Goal: Information Seeking & Learning: Learn about a topic

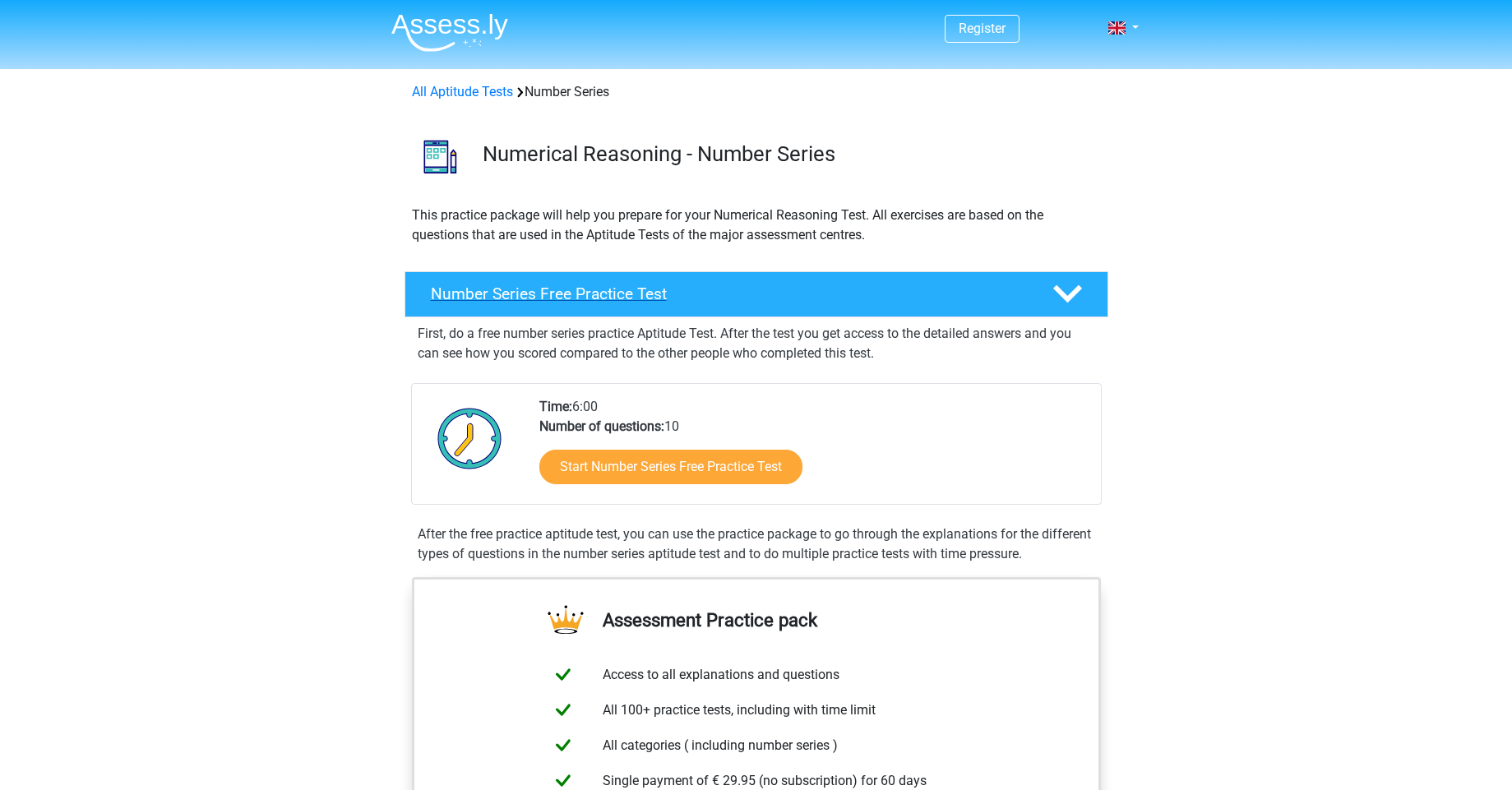
click at [1075, 294] on polygon at bounding box center [1068, 294] width 29 height 18
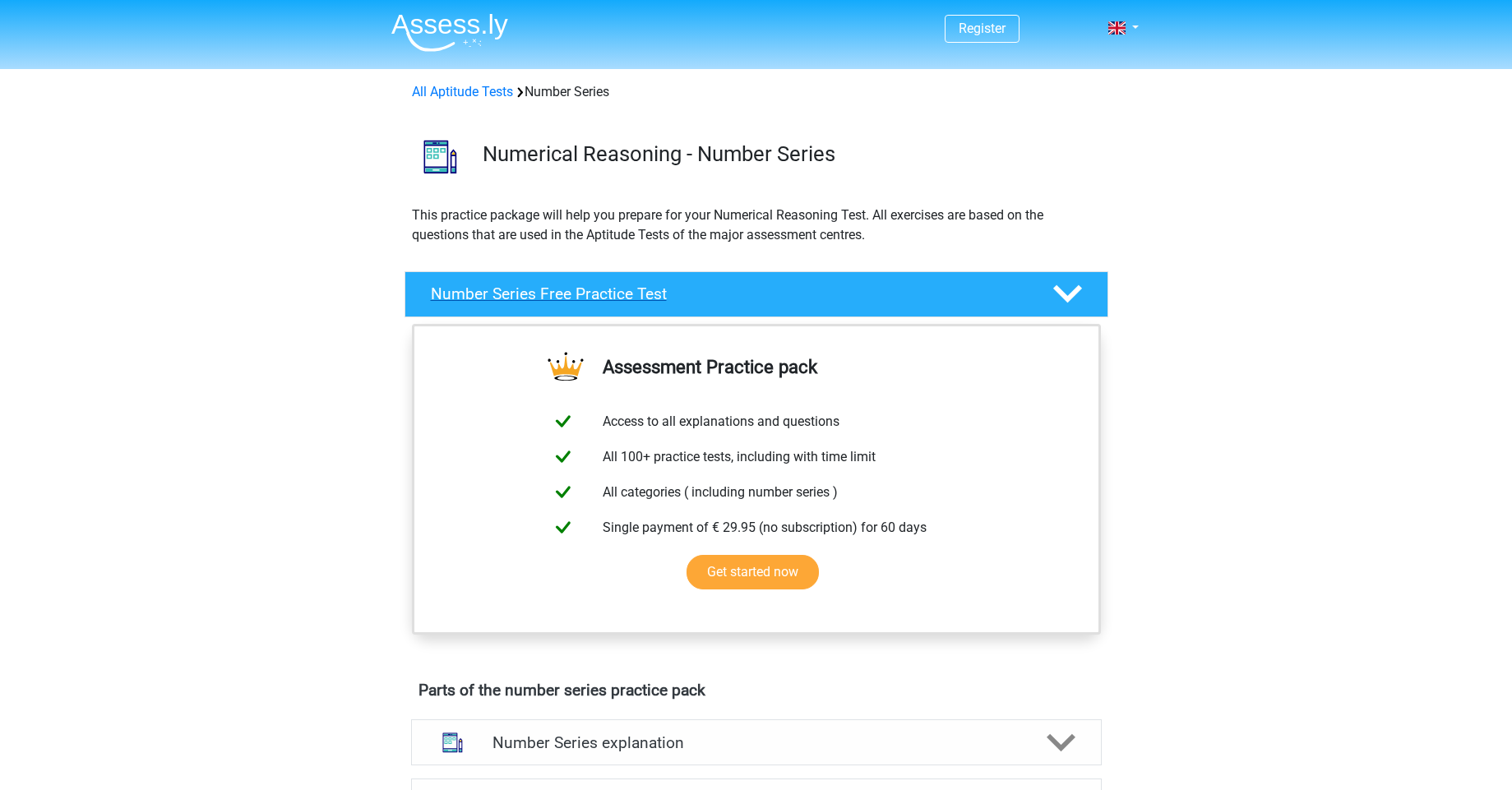
click at [1075, 294] on polygon at bounding box center [1068, 294] width 29 height 18
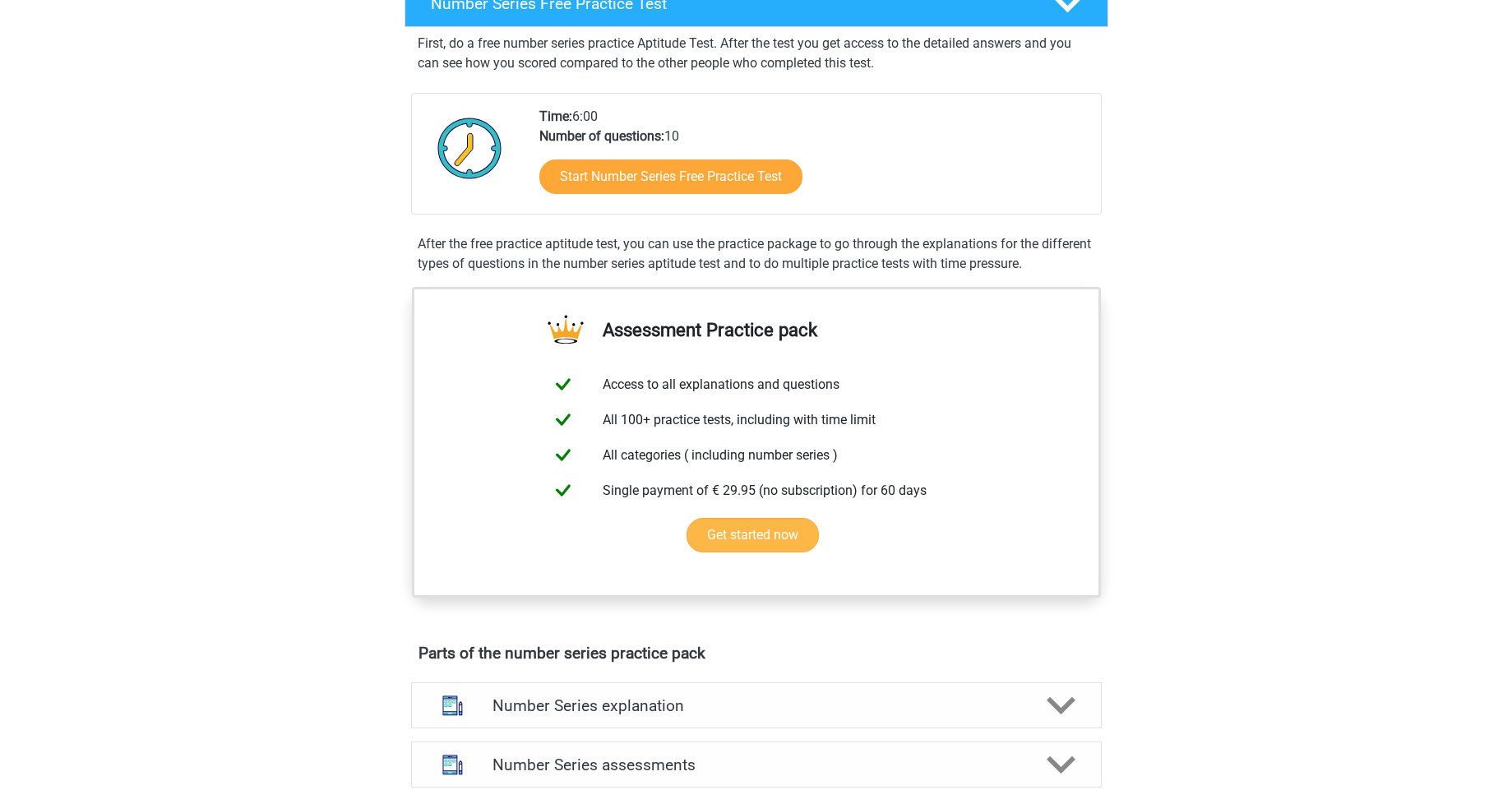
scroll to position [296, 0]
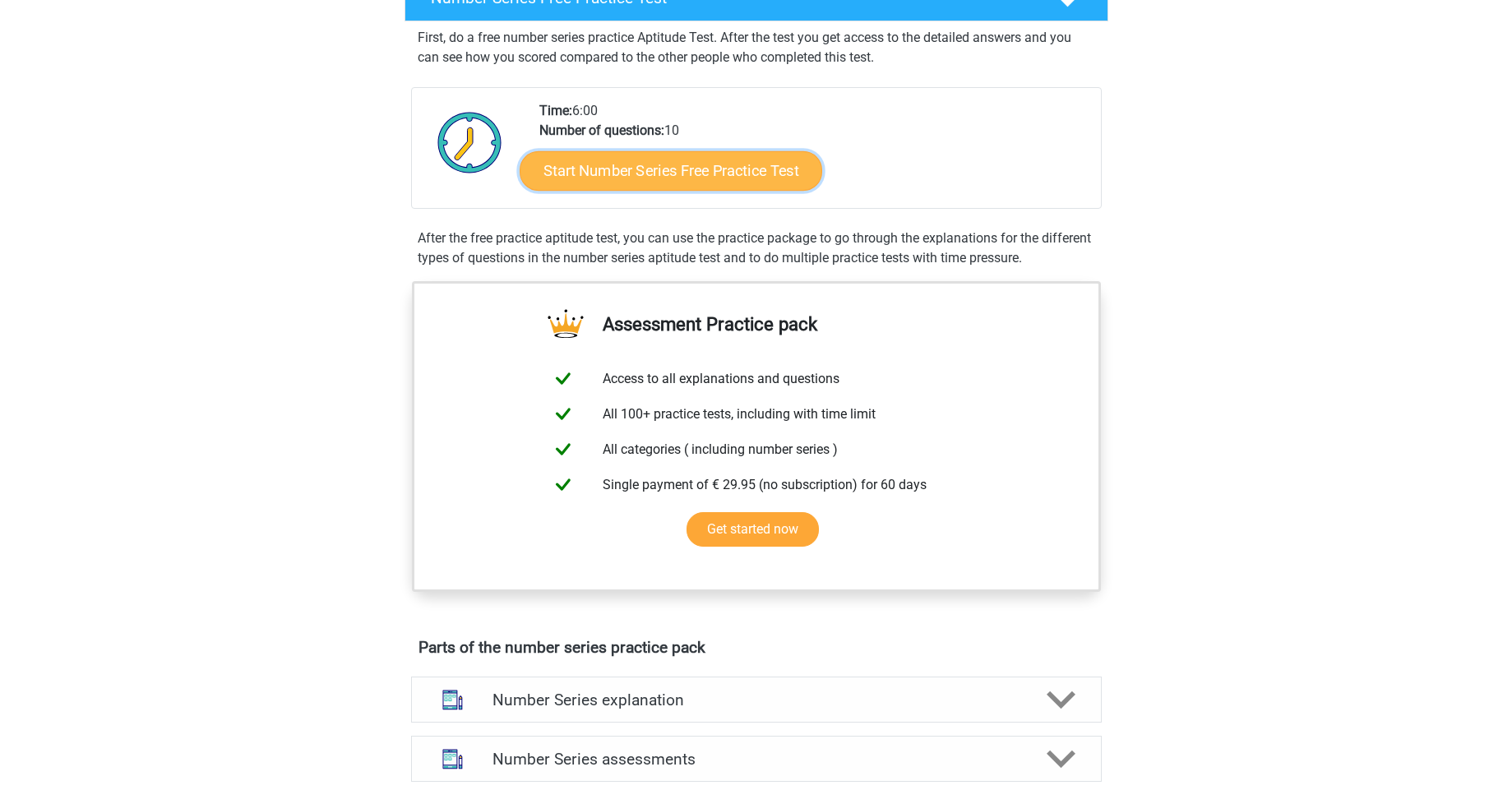
click at [772, 171] on link "Start Number Series Free Practice Test" at bounding box center [670, 170] width 302 height 40
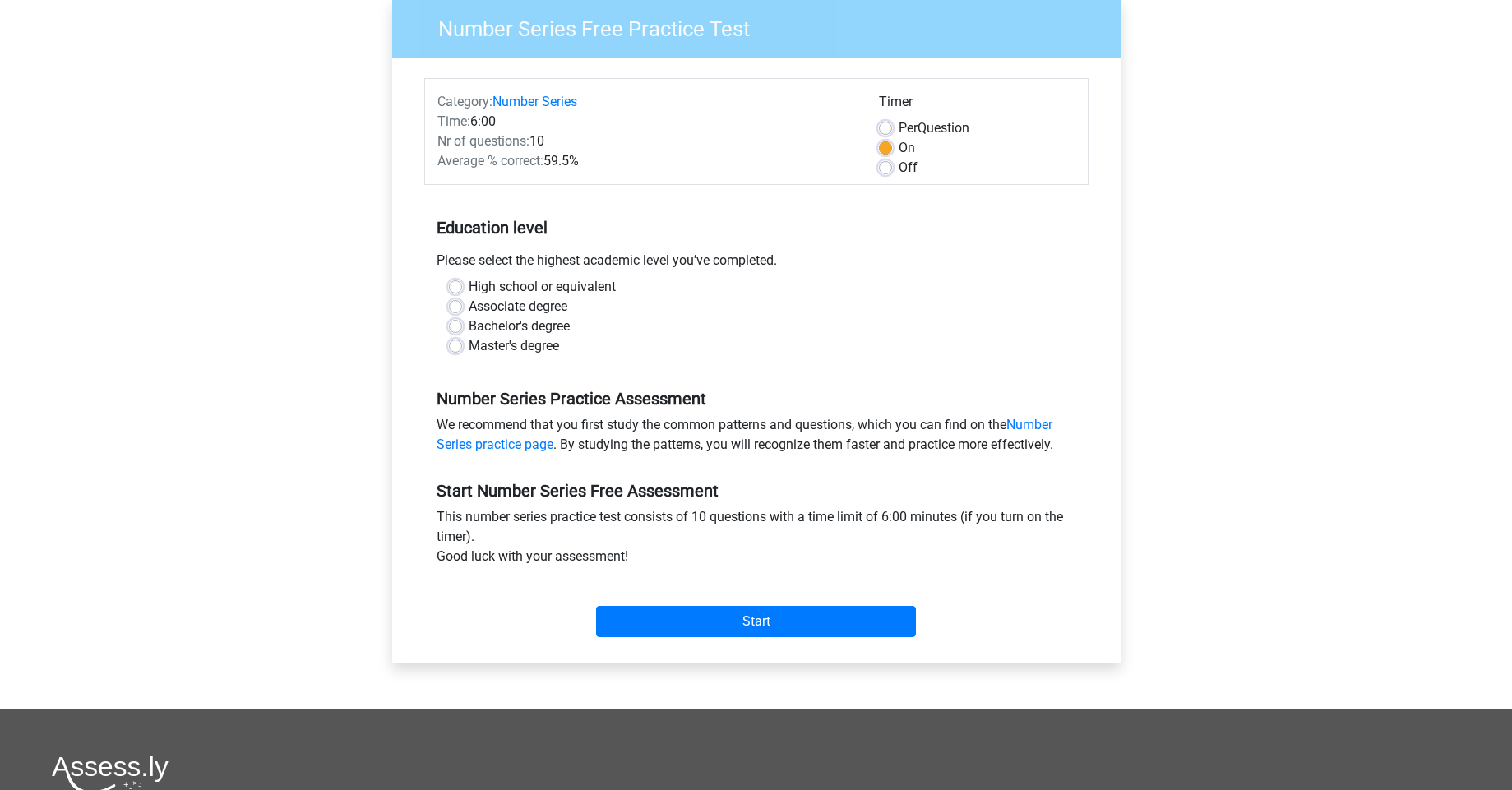
scroll to position [197, 0]
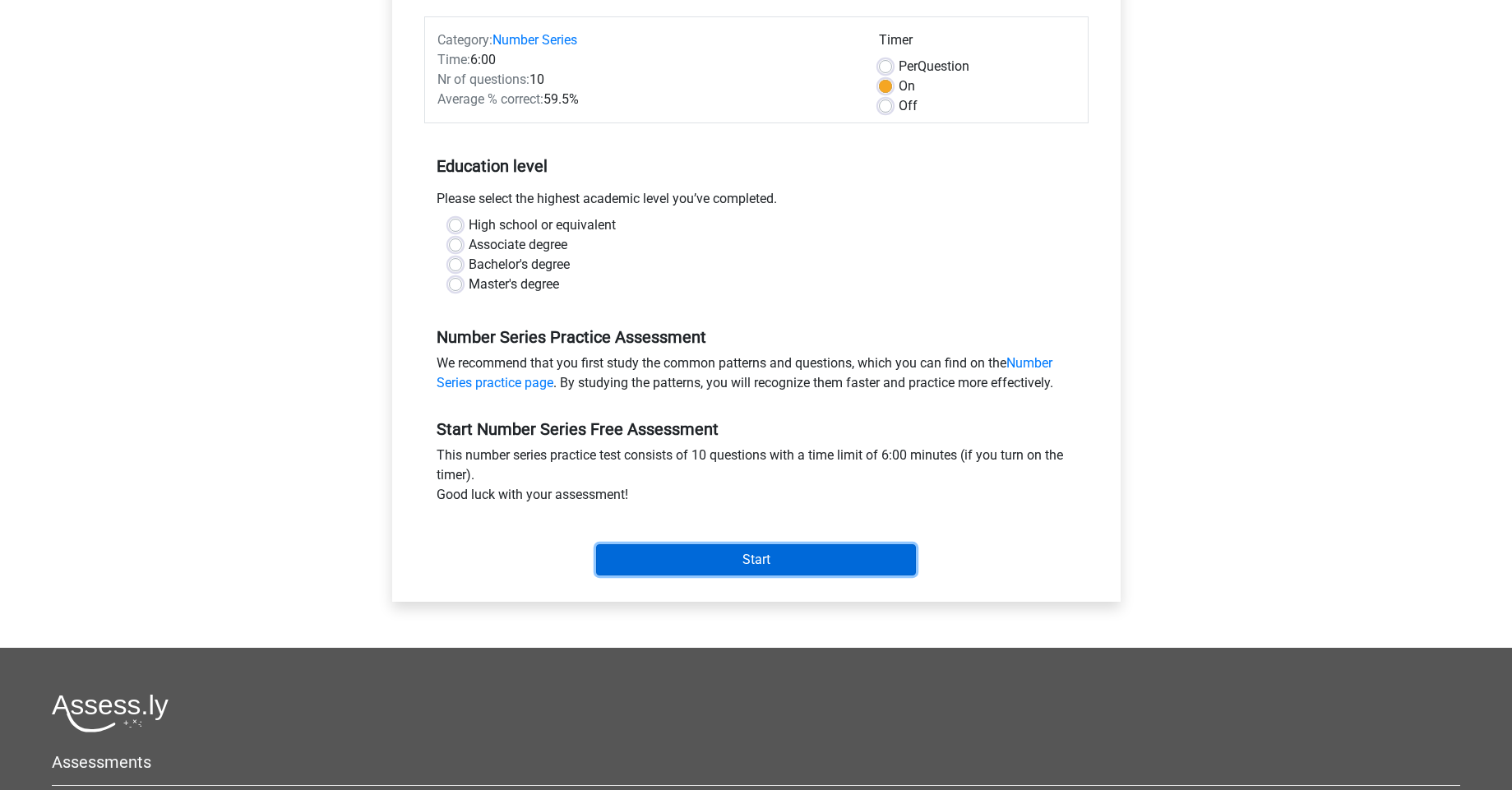
click at [700, 565] on input "Start" at bounding box center [755, 560] width 320 height 31
click at [462, 231] on div "High school or equivalent" at bounding box center [756, 225] width 615 height 19
click at [468, 285] on label "Master's degree" at bounding box center [514, 284] width 91 height 19
click at [452, 285] on input "Master's degree" at bounding box center [456, 282] width 14 height 16
radio input "true"
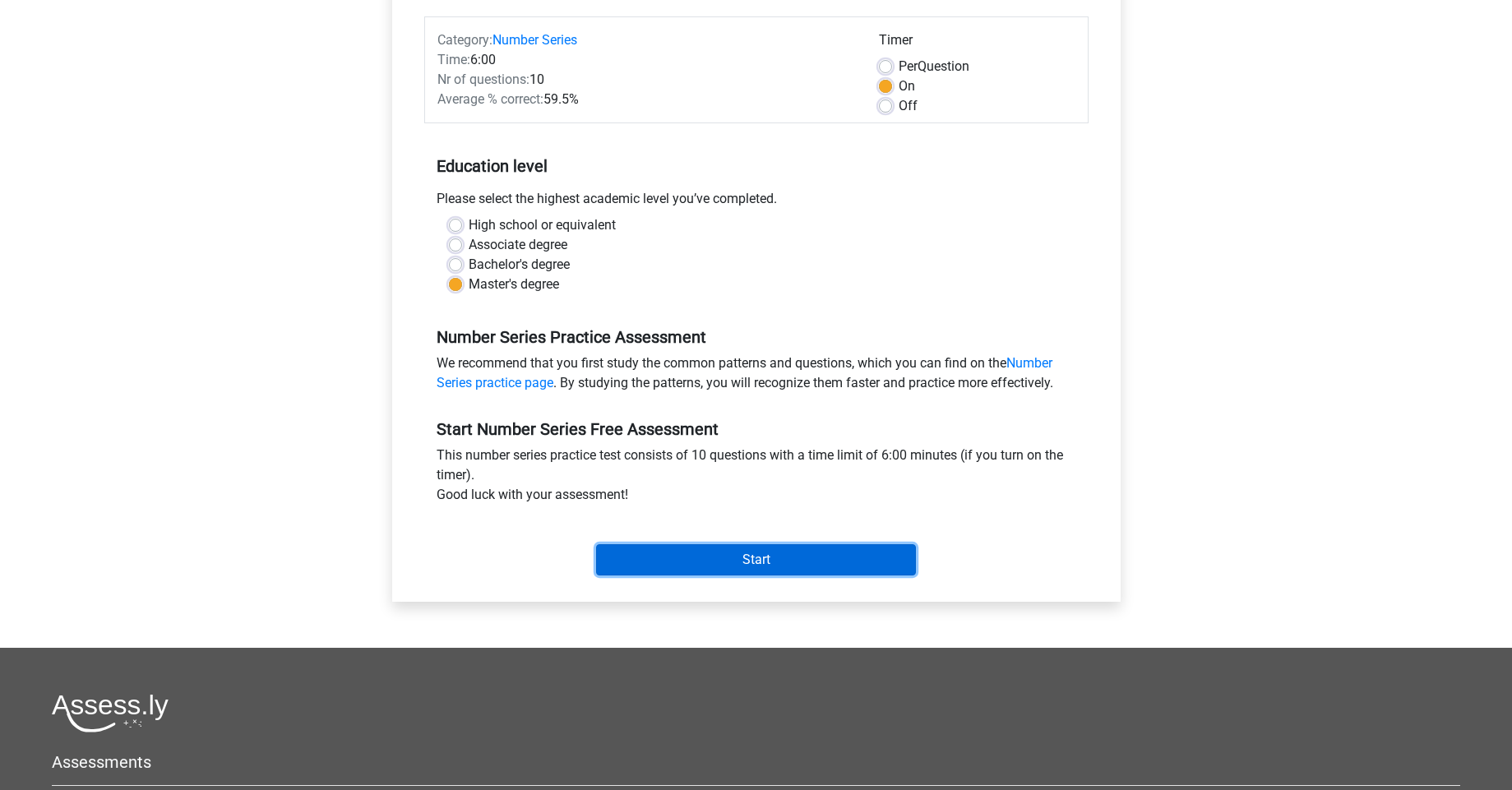
click at [678, 567] on input "Start" at bounding box center [755, 560] width 320 height 31
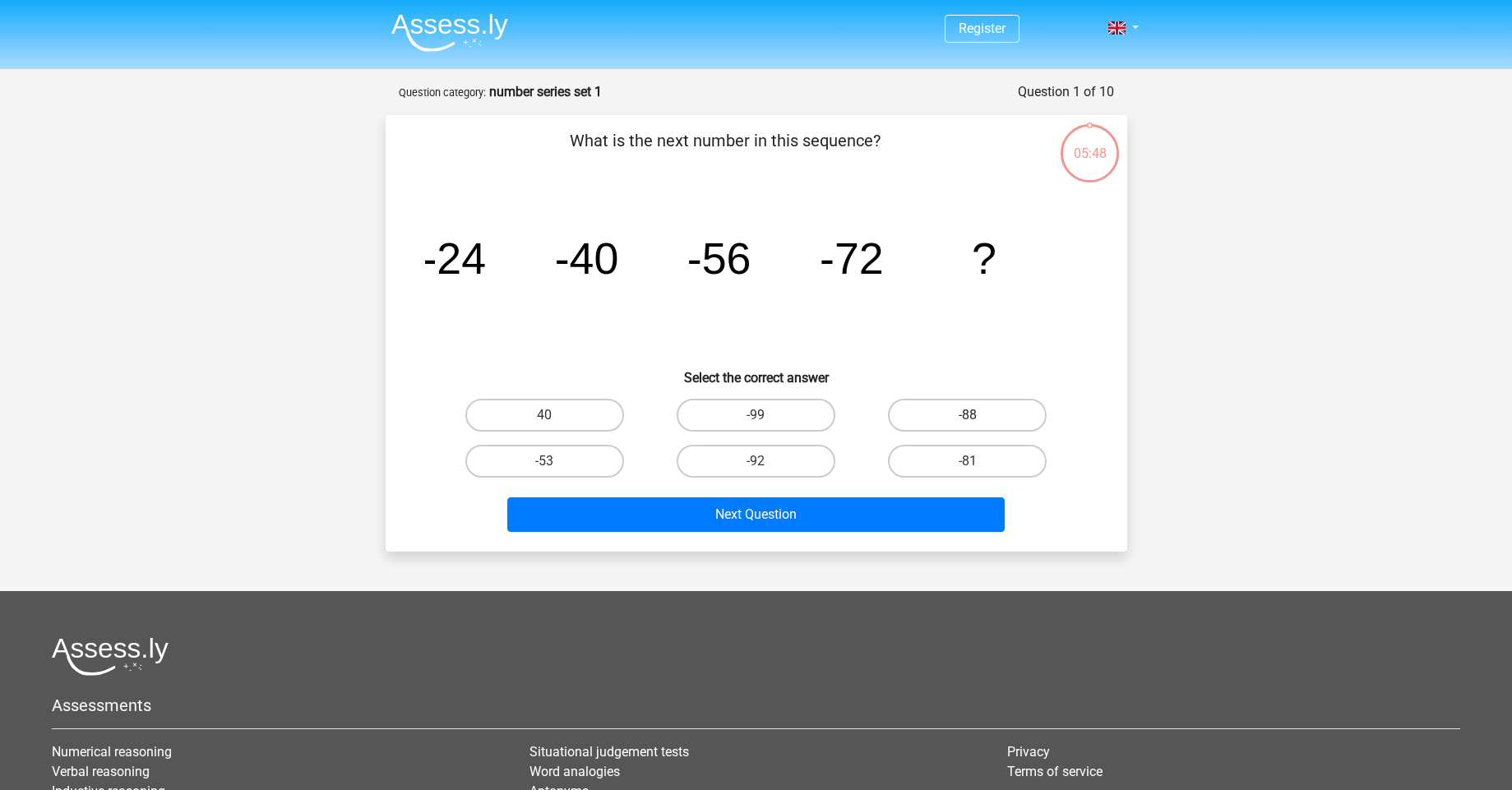
click at [938, 412] on label "-88" at bounding box center [967, 415] width 158 height 33
click at [967, 415] on input "-88" at bounding box center [972, 420] width 11 height 11
radio input "true"
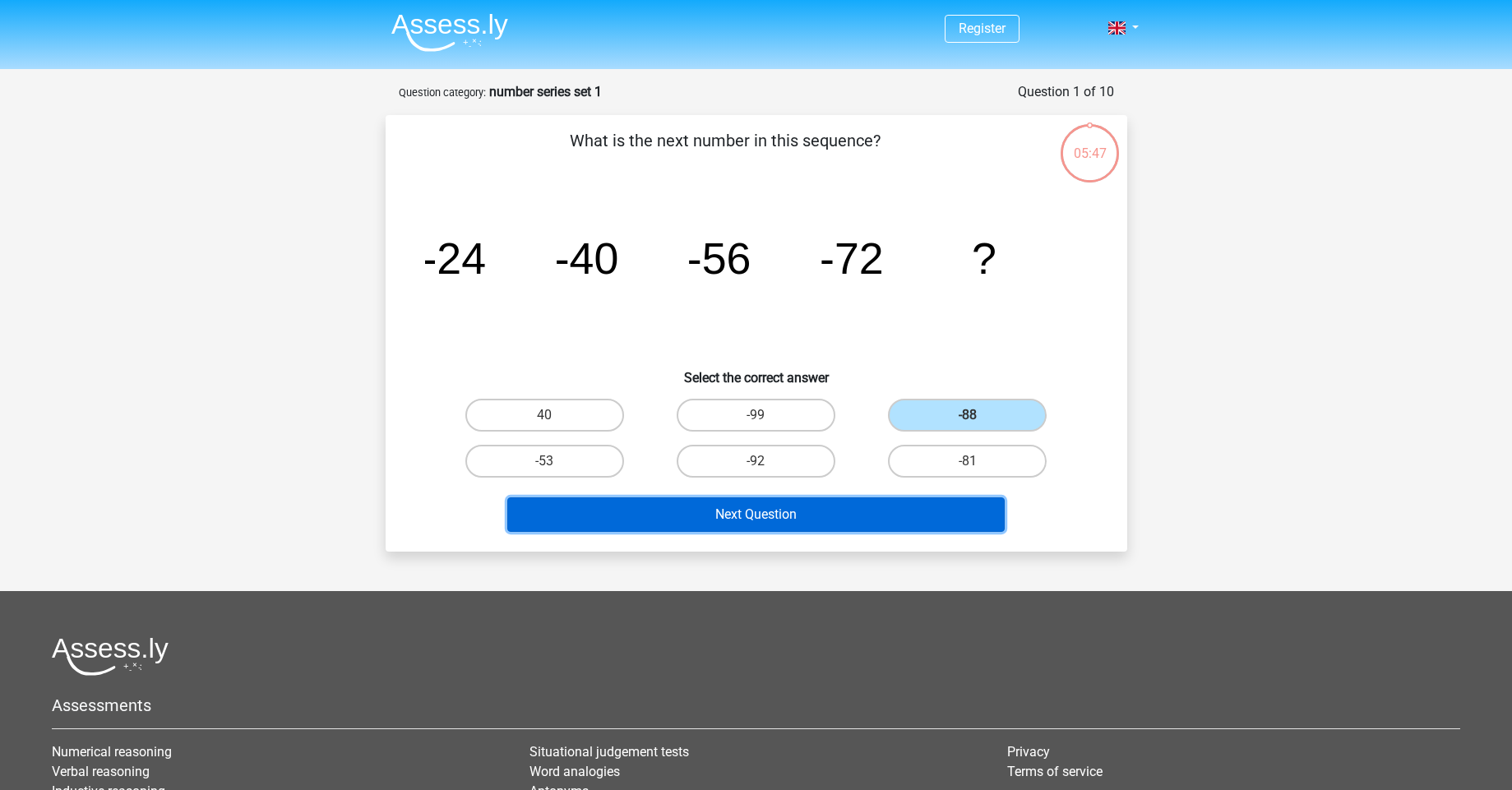
click at [905, 522] on button "Next Question" at bounding box center [755, 515] width 497 height 35
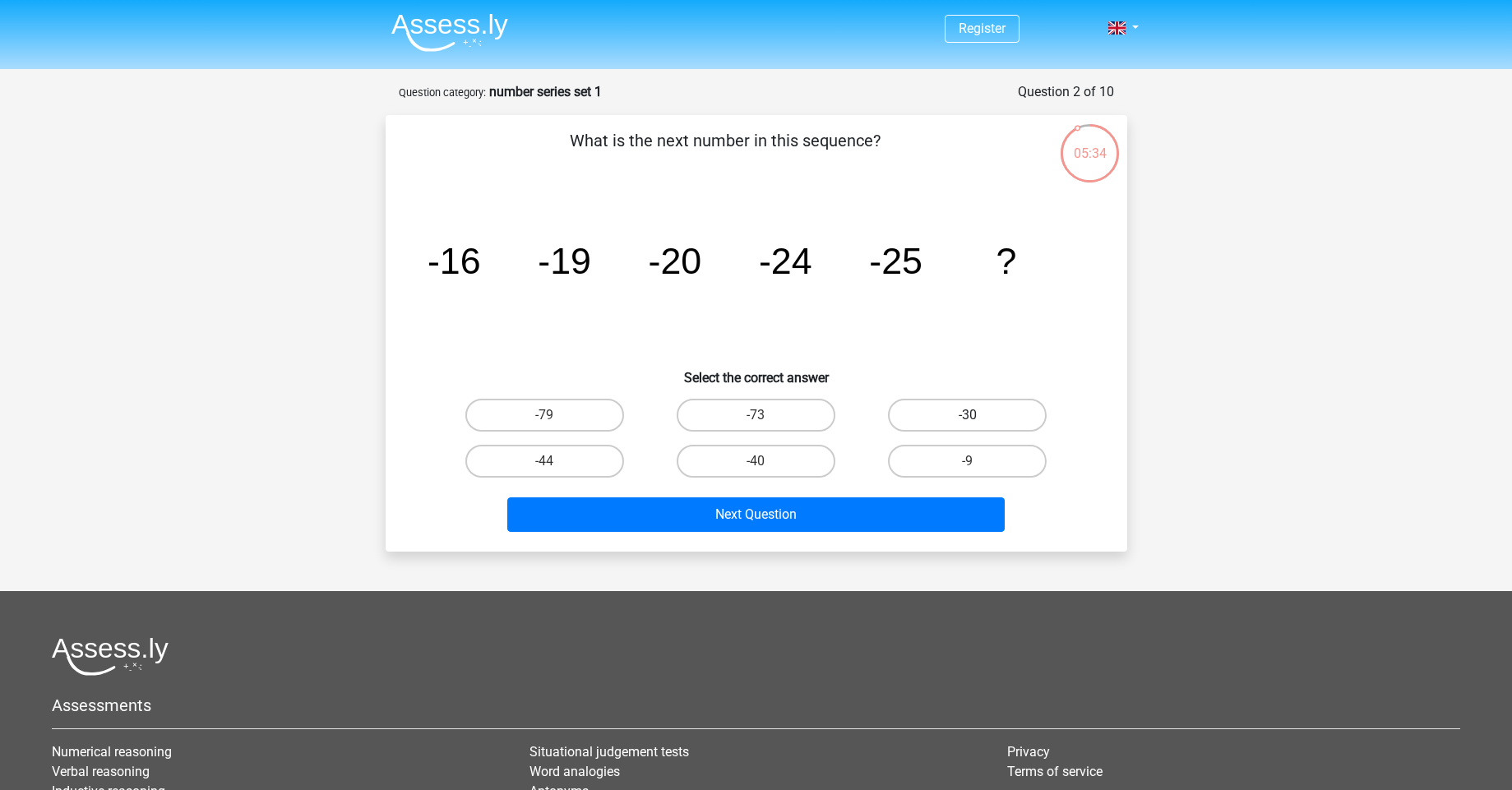
click at [930, 410] on label "-30" at bounding box center [967, 415] width 158 height 33
click at [967, 415] on input "-30" at bounding box center [972, 420] width 11 height 11
radio input "true"
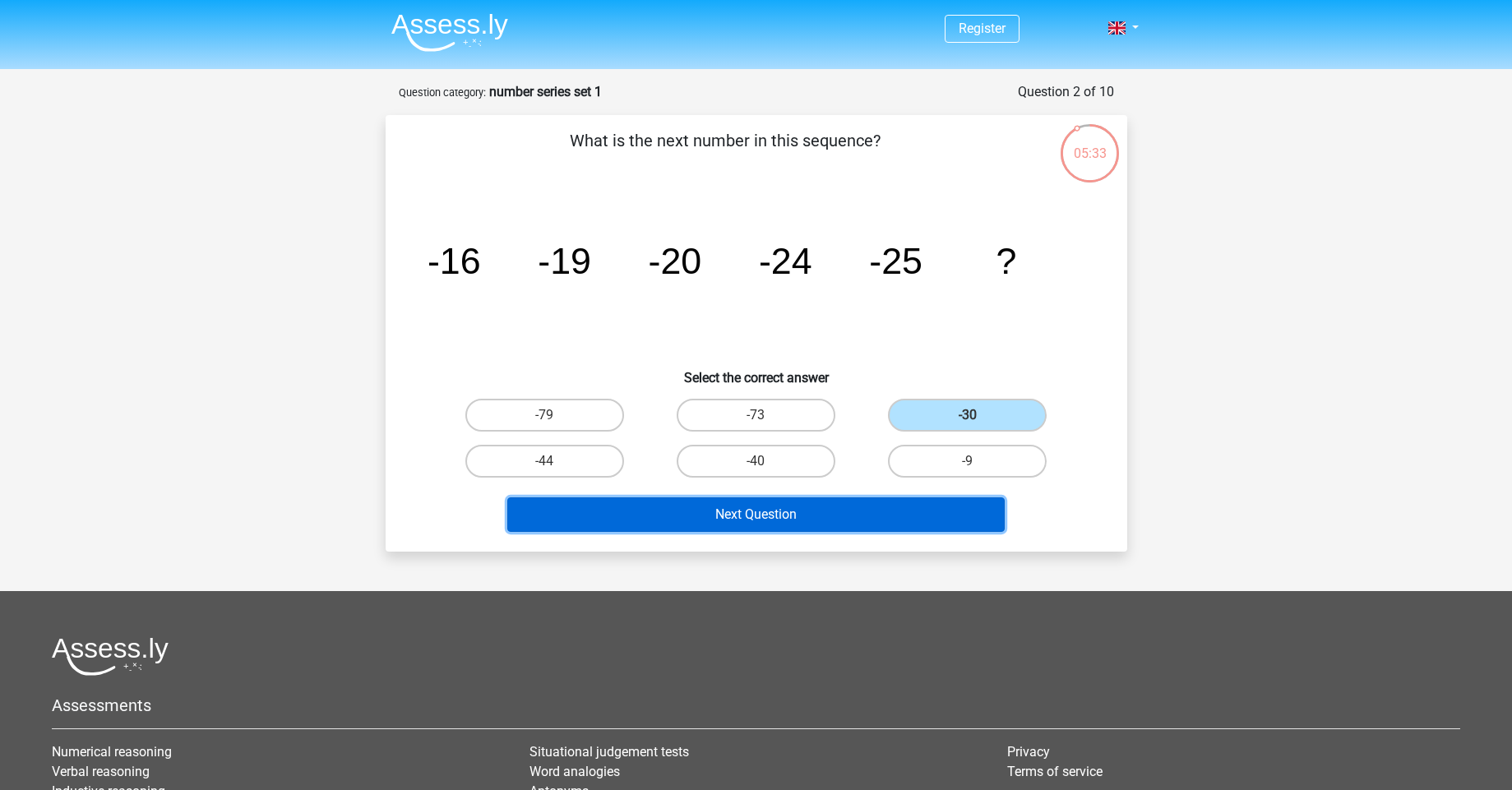
click at [871, 510] on button "Next Question" at bounding box center [755, 515] width 497 height 35
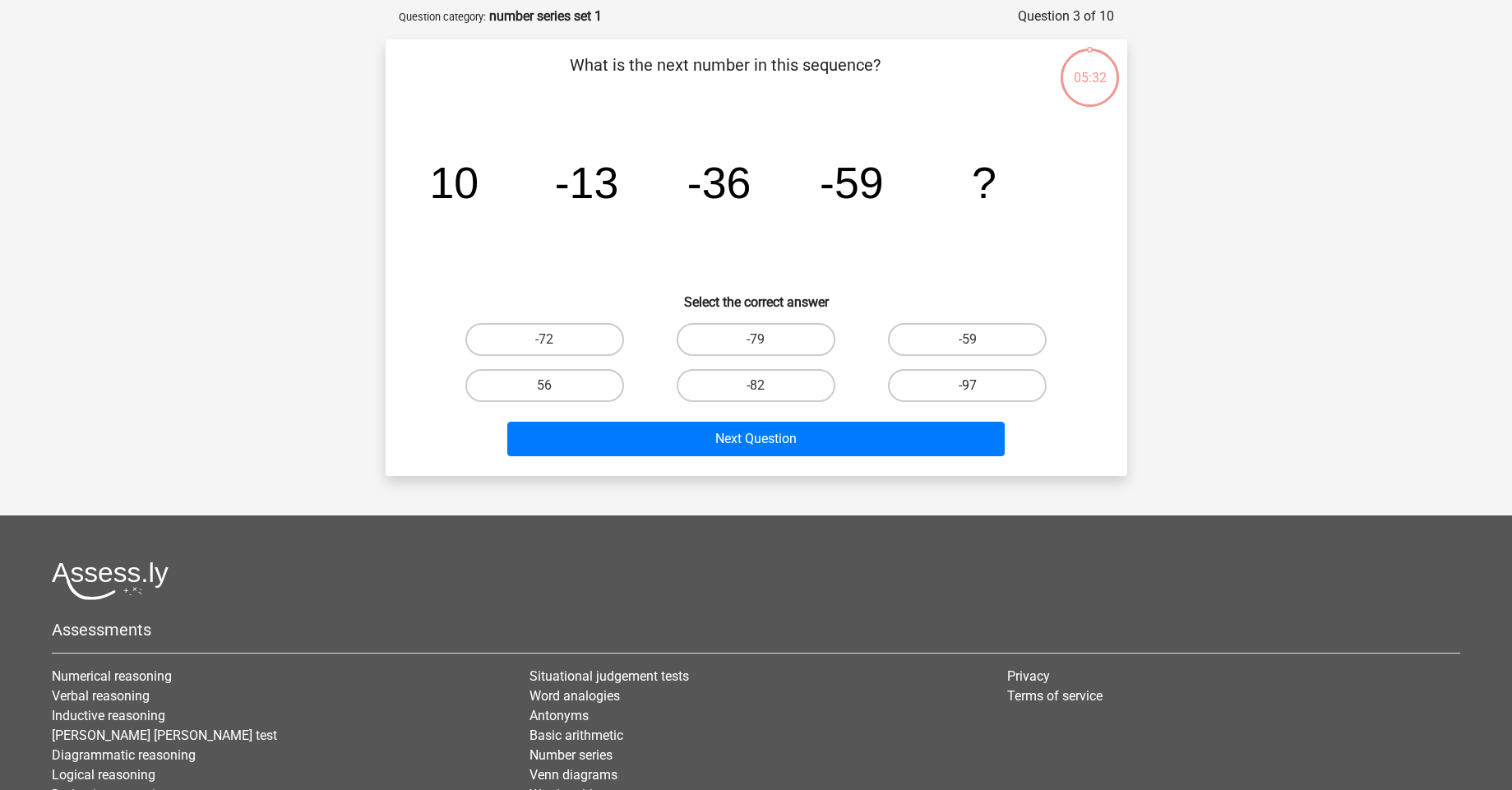
scroll to position [82, 0]
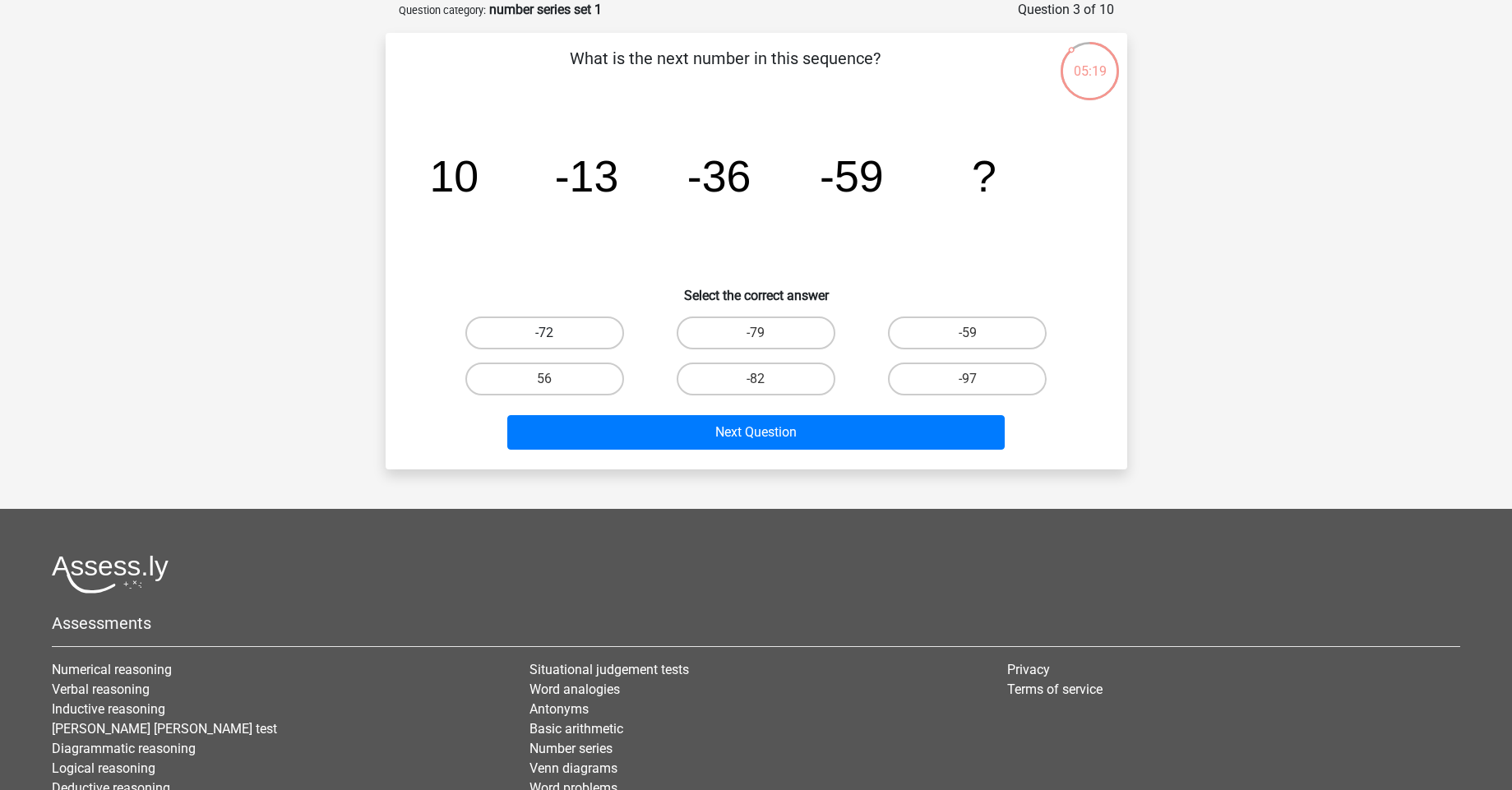
click at [575, 329] on label "-72" at bounding box center [545, 333] width 158 height 33
click at [555, 333] on input "-72" at bounding box center [549, 338] width 11 height 11
radio input "true"
click at [776, 379] on label "-82" at bounding box center [756, 379] width 158 height 33
click at [767, 379] on input "-82" at bounding box center [760, 383] width 11 height 11
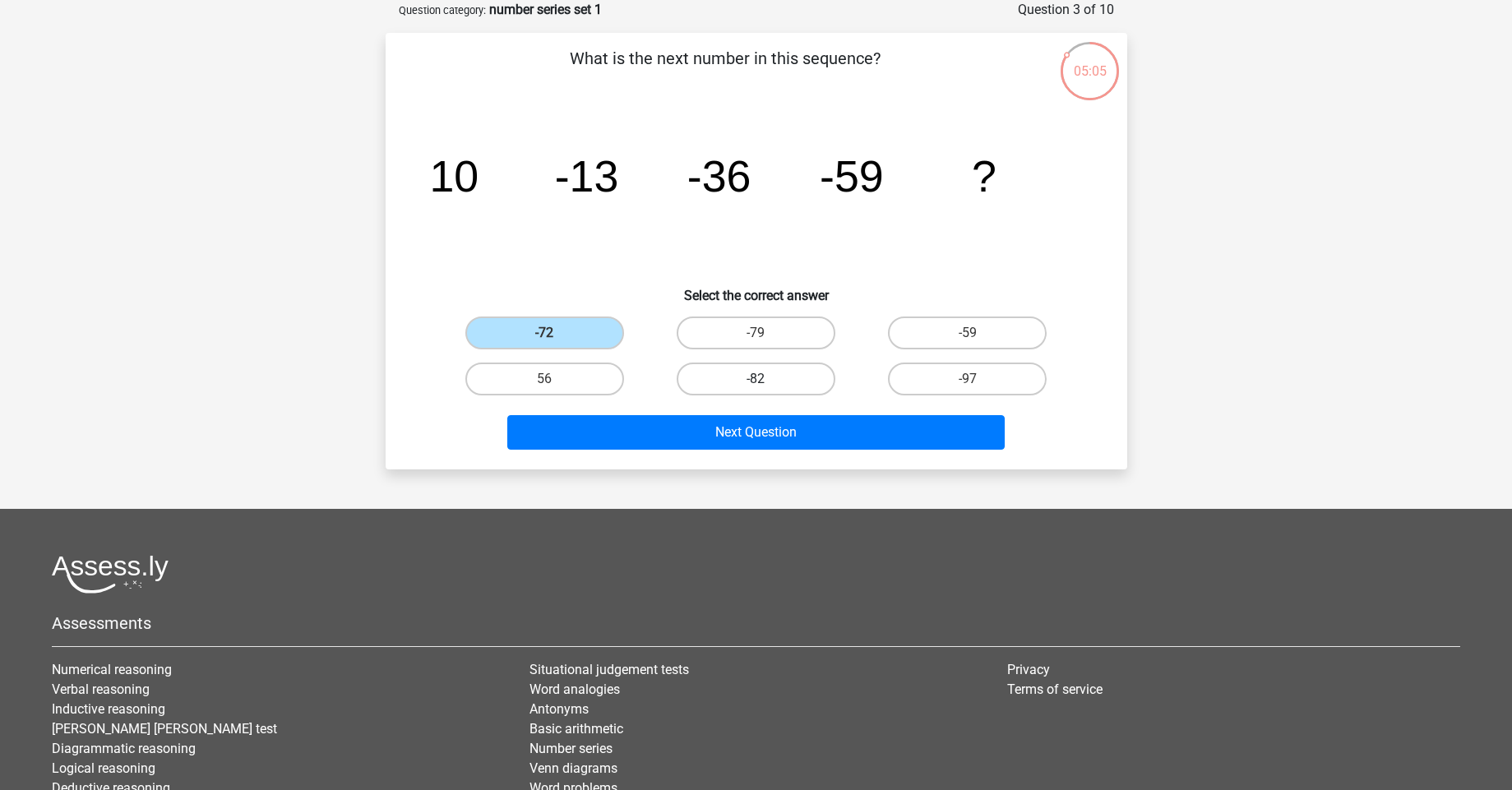
radio input "true"
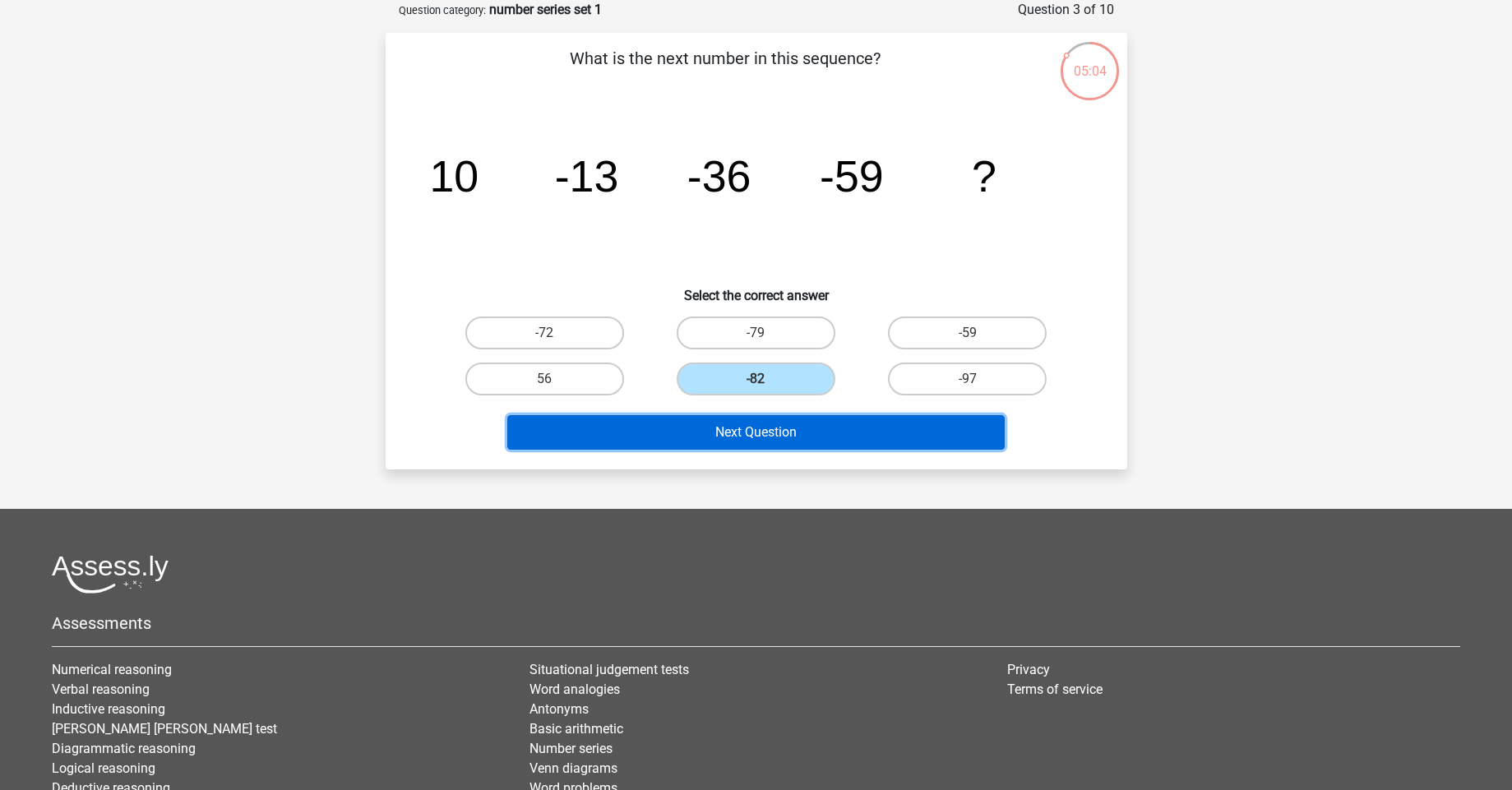
click at [811, 440] on button "Next Question" at bounding box center [755, 433] width 497 height 35
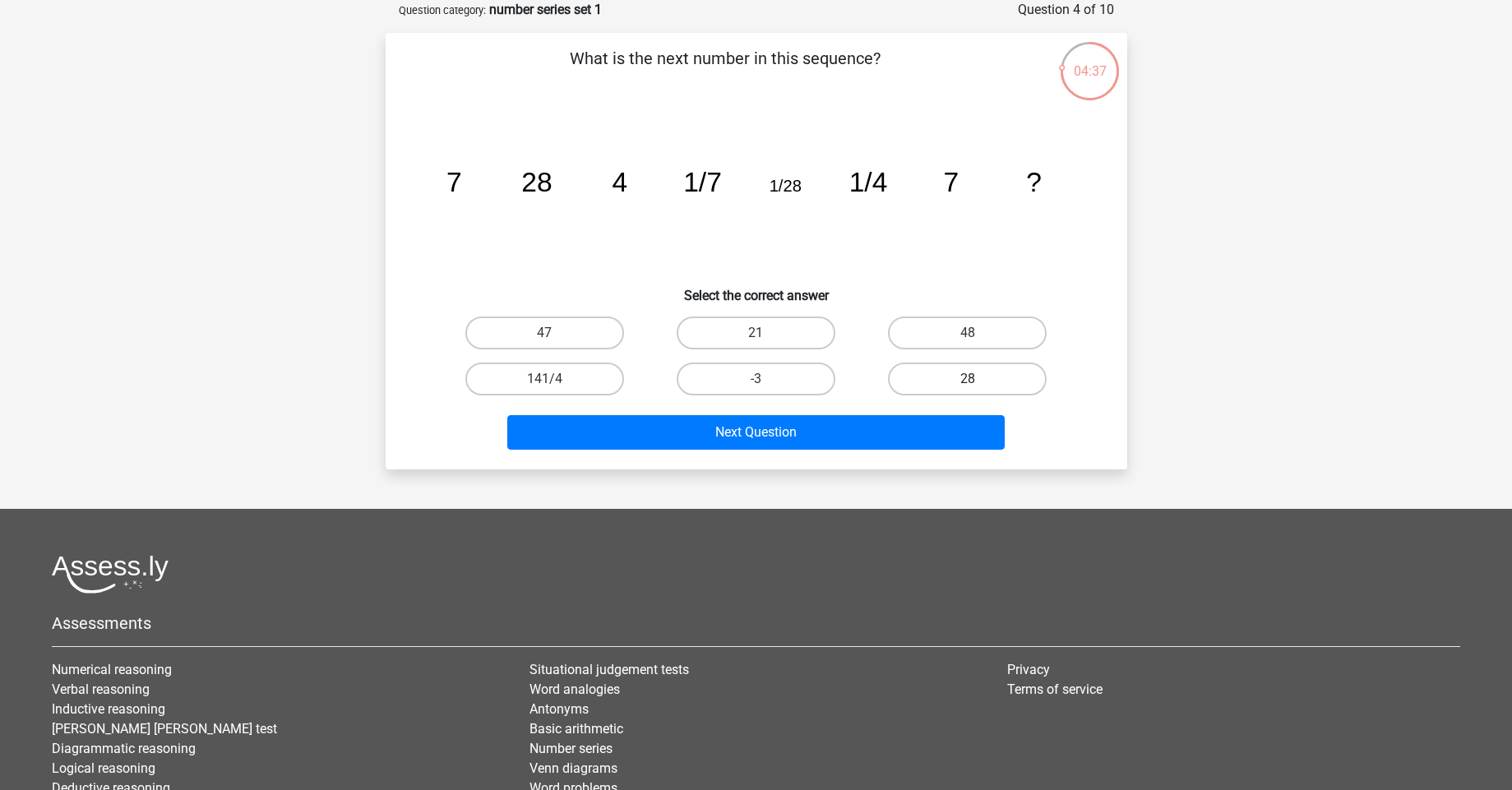
click at [1017, 384] on label "28" at bounding box center [967, 379] width 158 height 33
click at [978, 384] on input "28" at bounding box center [972, 383] width 11 height 11
radio input "true"
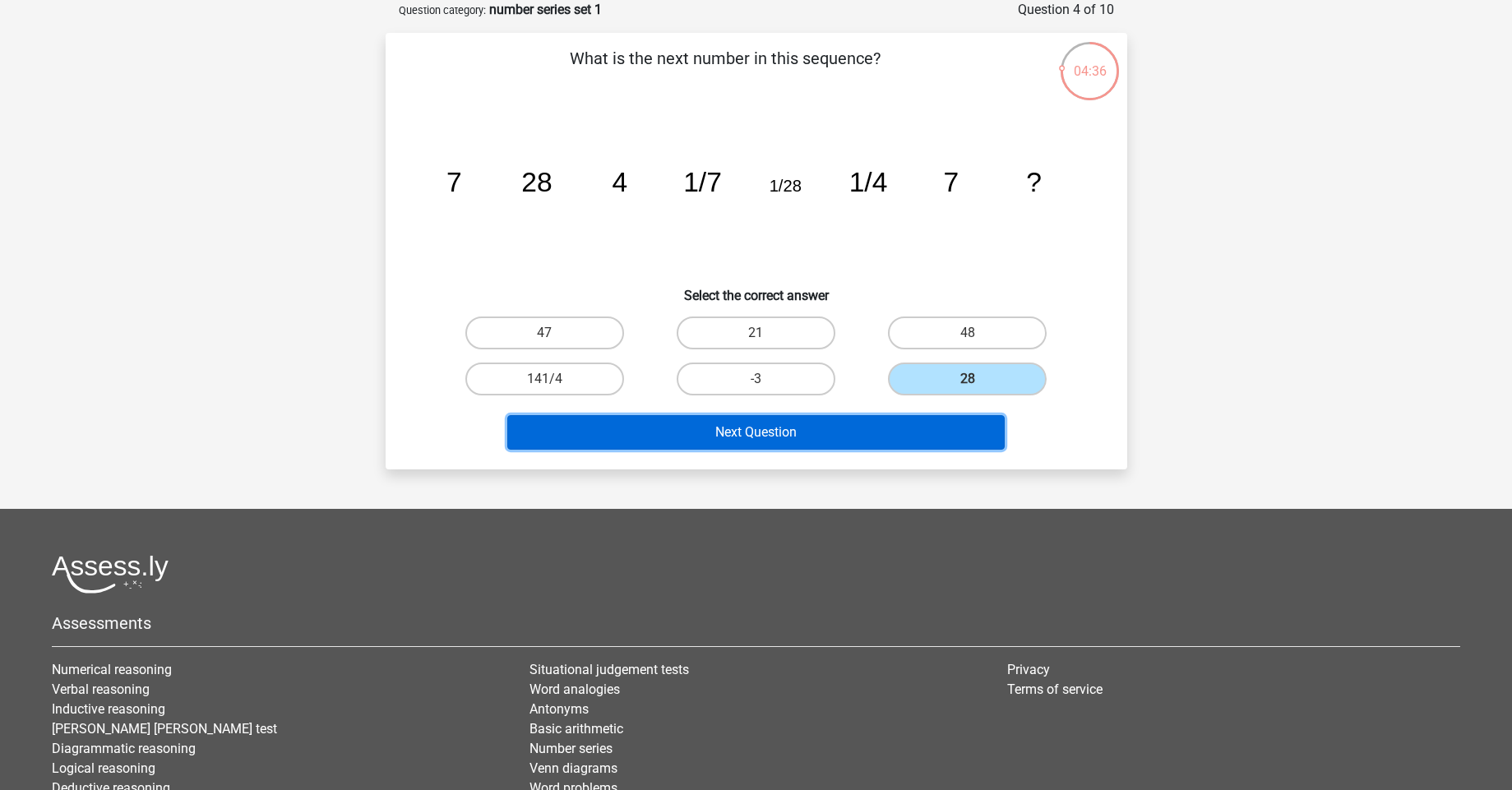
click at [867, 434] on button "Next Question" at bounding box center [755, 433] width 497 height 35
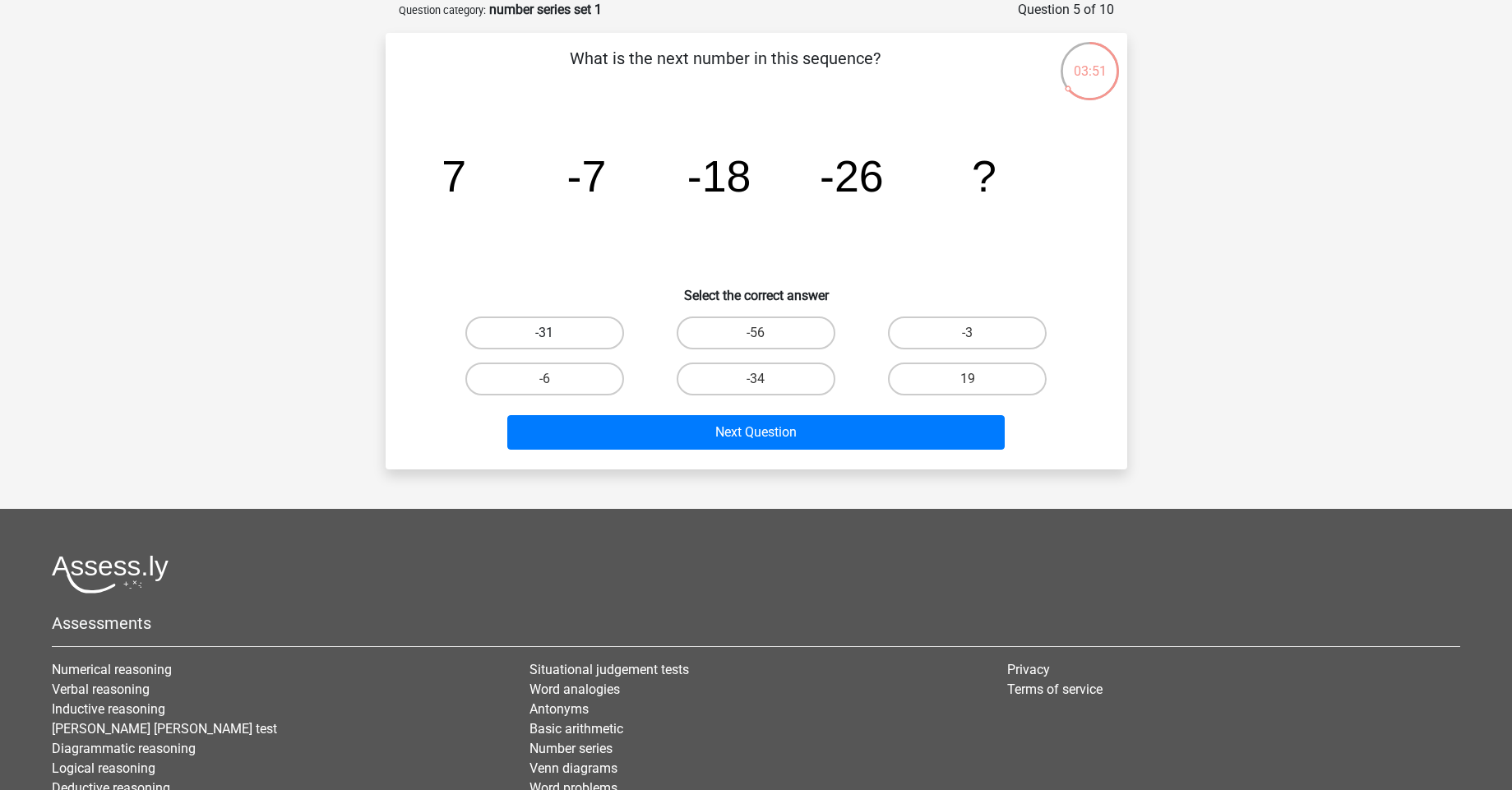
click at [558, 325] on label "-31" at bounding box center [545, 333] width 158 height 33
click at [555, 333] on input "-31" at bounding box center [549, 338] width 11 height 11
radio input "true"
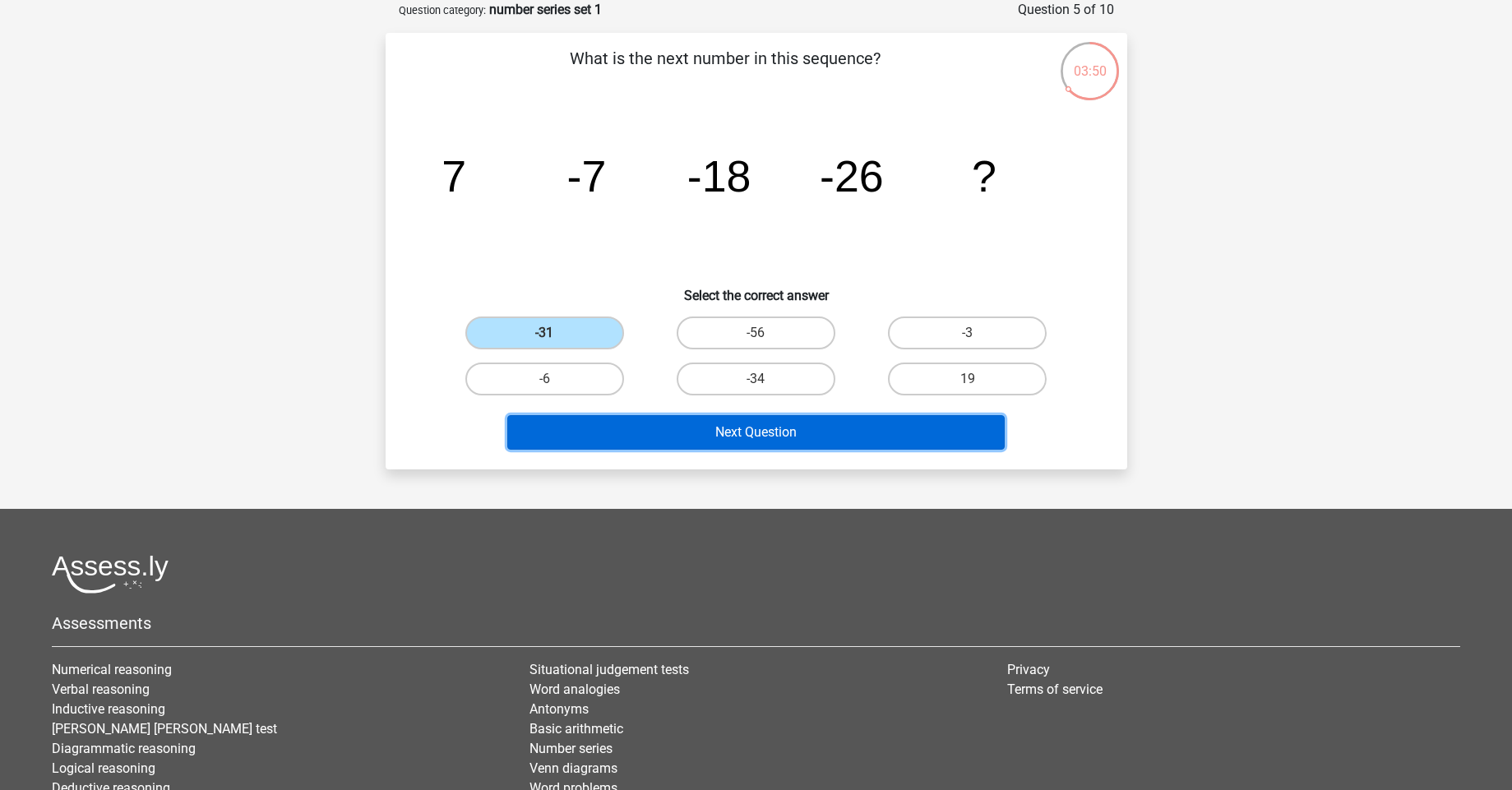
click at [657, 446] on button "Next Question" at bounding box center [755, 433] width 497 height 35
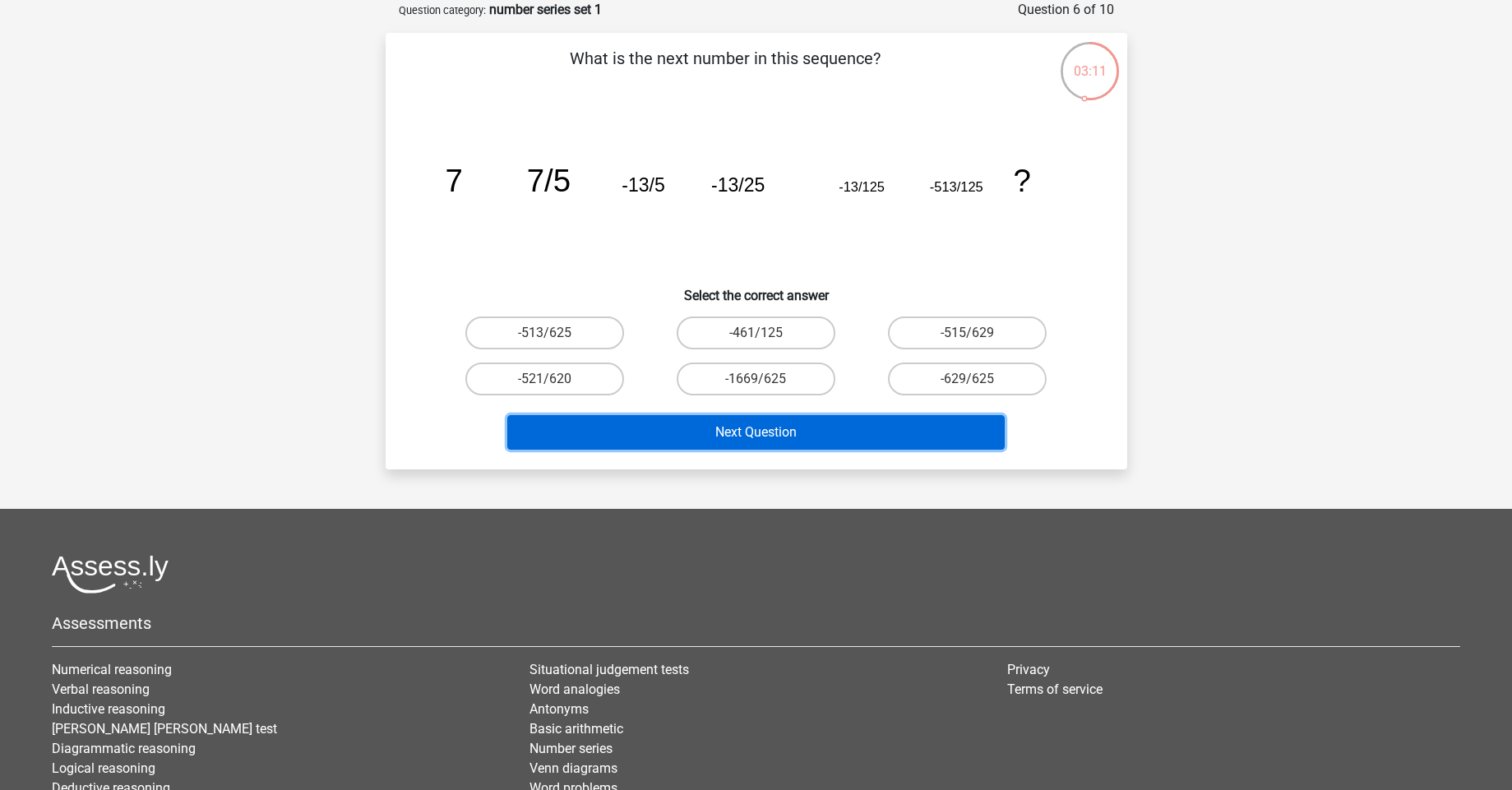
click at [768, 440] on button "Next Question" at bounding box center [755, 433] width 497 height 35
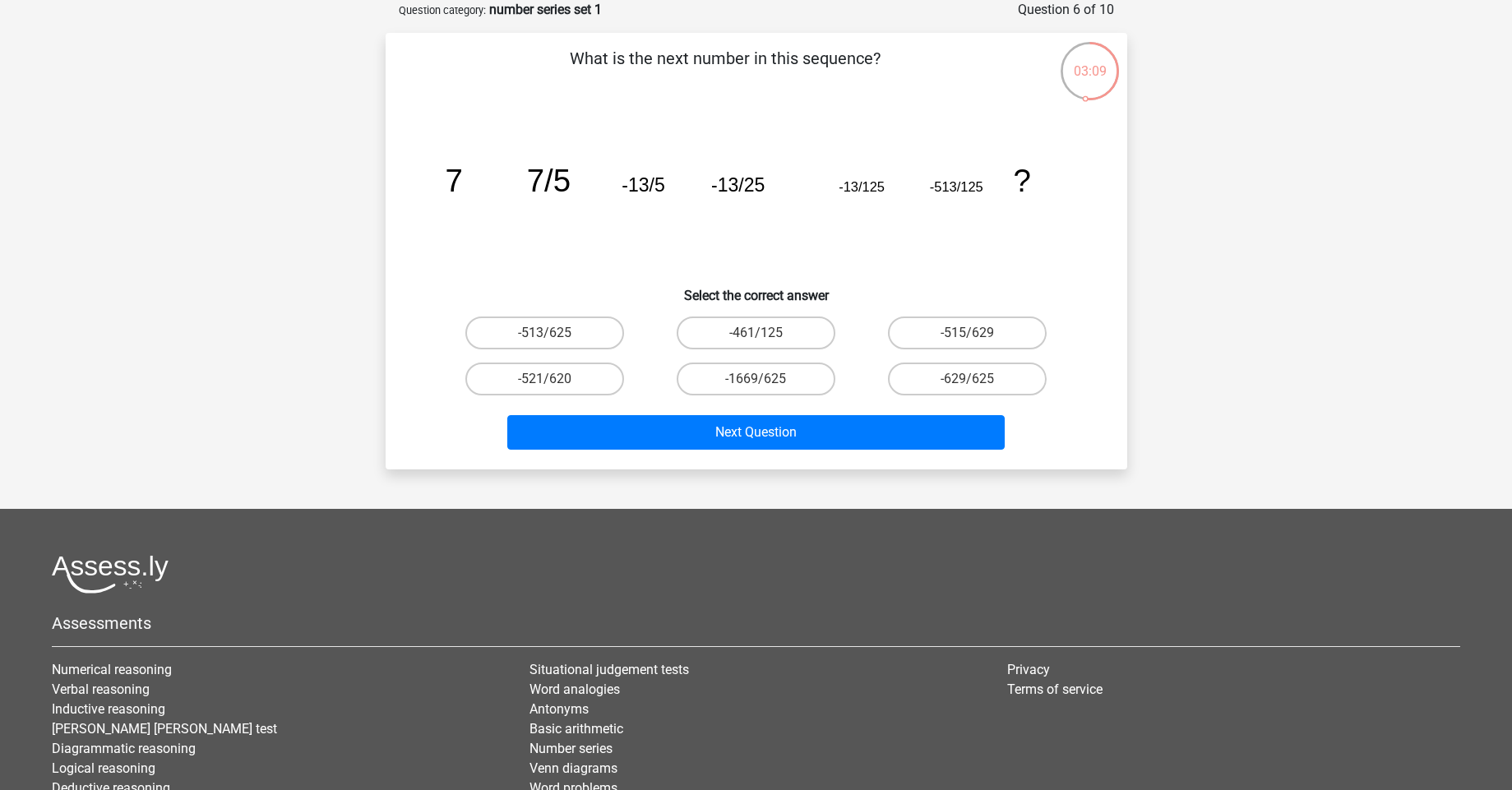
click at [636, 242] on icon "image/svg+xml 7 7/5 -13/5 -13/25 -13/125 -513/125 ?" at bounding box center [756, 191] width 662 height 166
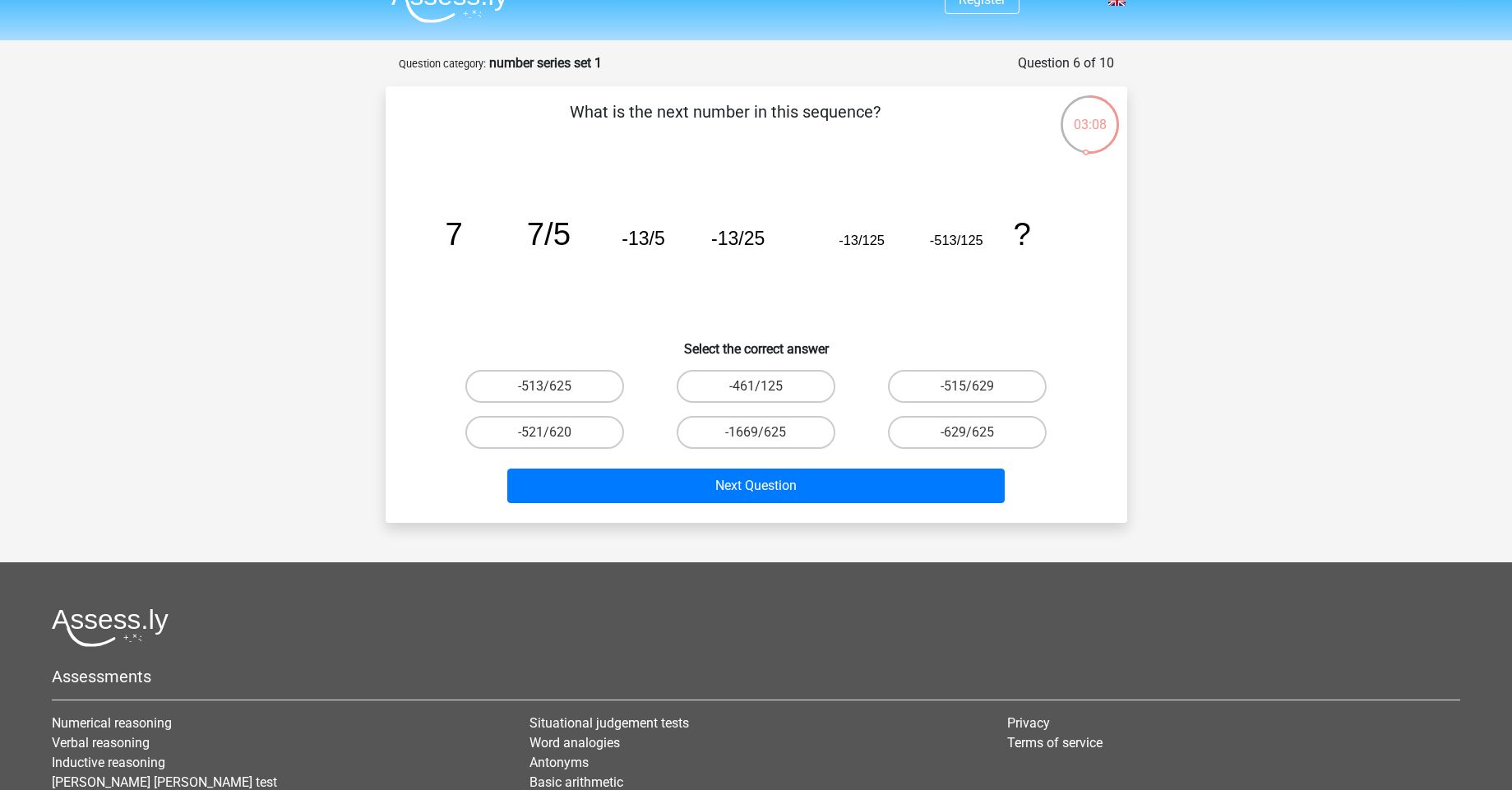
scroll to position [0, 0]
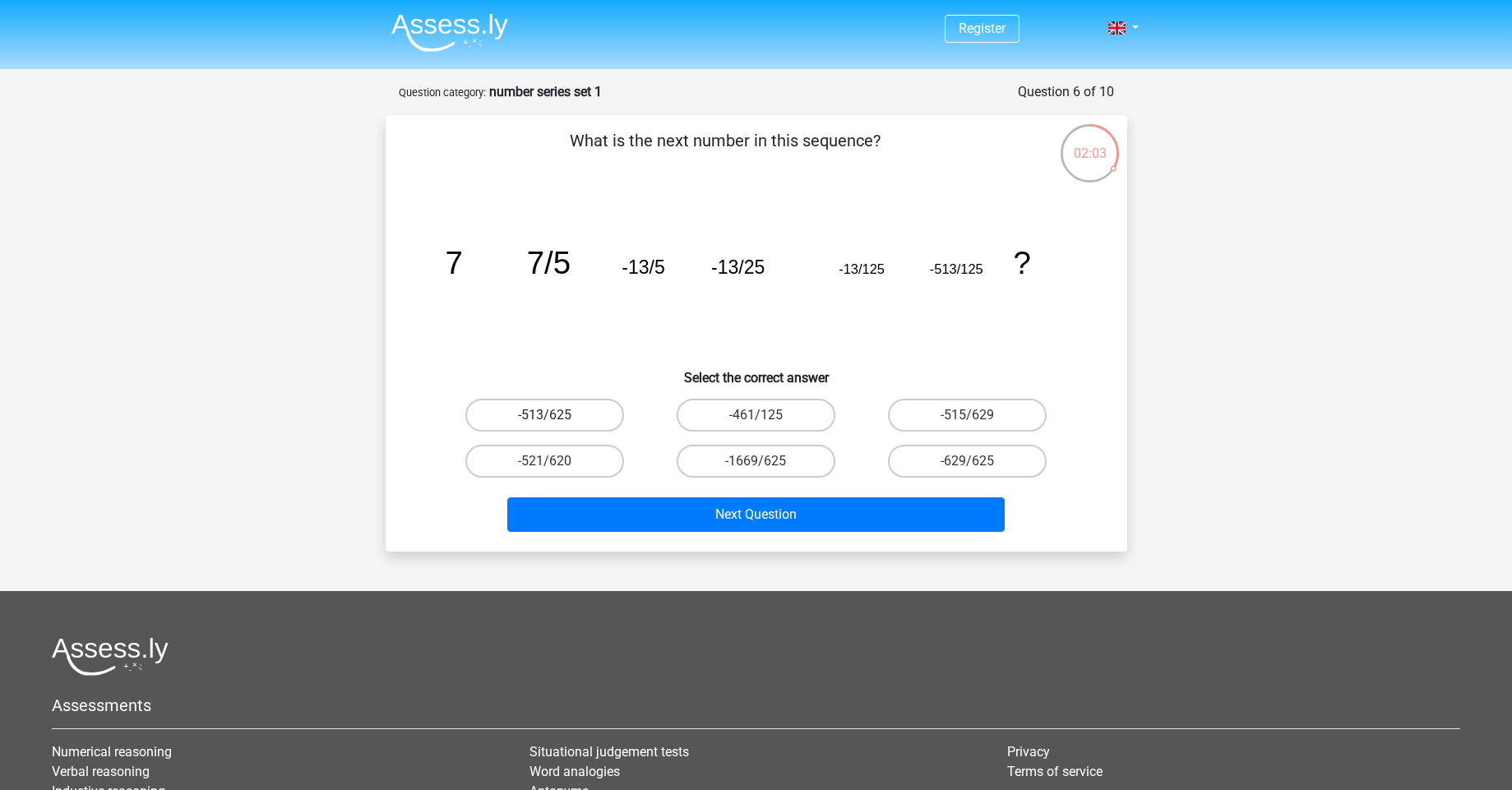
click at [580, 413] on label "-513/625" at bounding box center [545, 415] width 158 height 33
click at [555, 415] on input "-513/625" at bounding box center [549, 420] width 11 height 11
radio input "true"
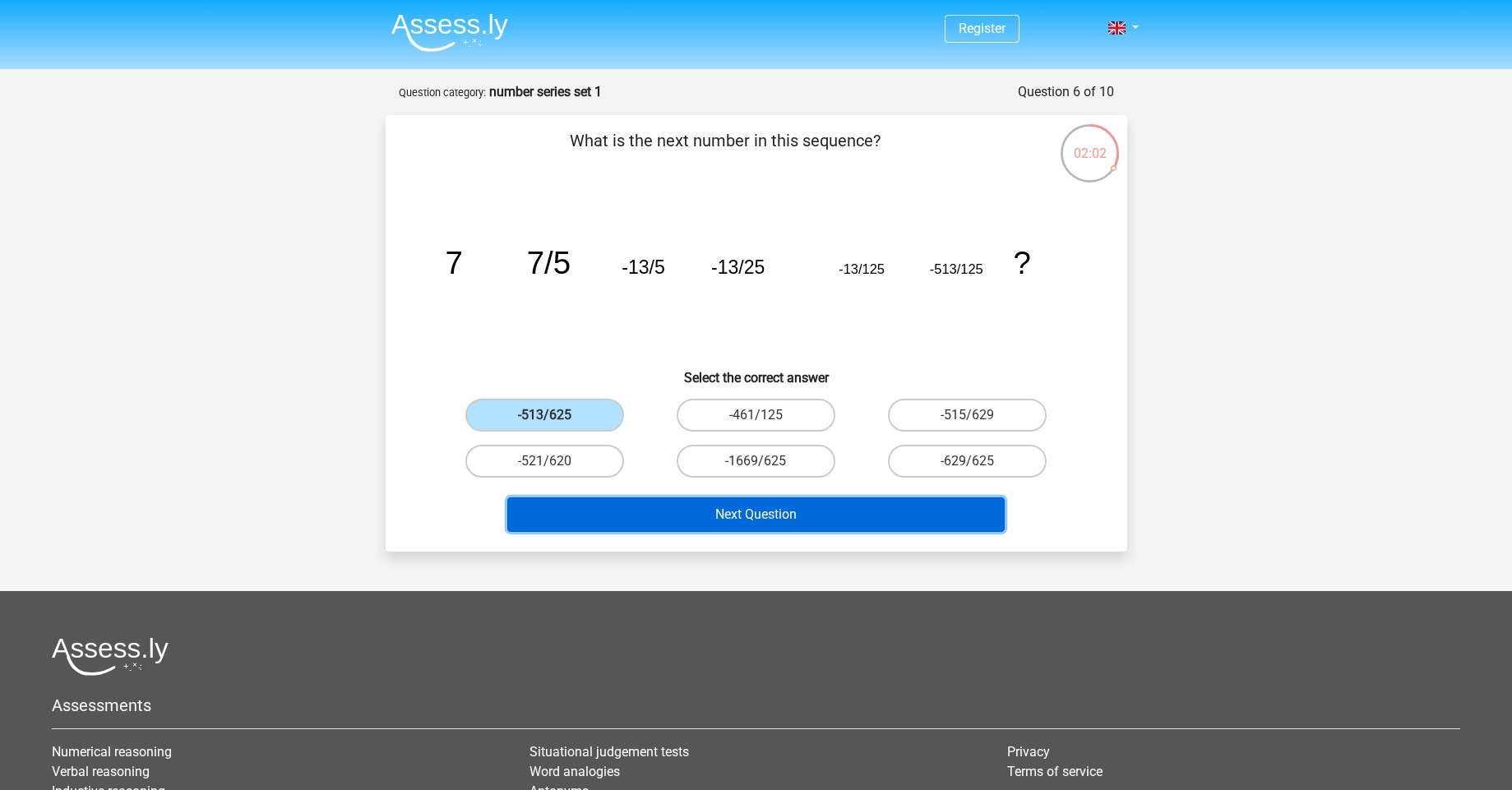
click at [664, 505] on button "Next Question" at bounding box center [755, 515] width 497 height 35
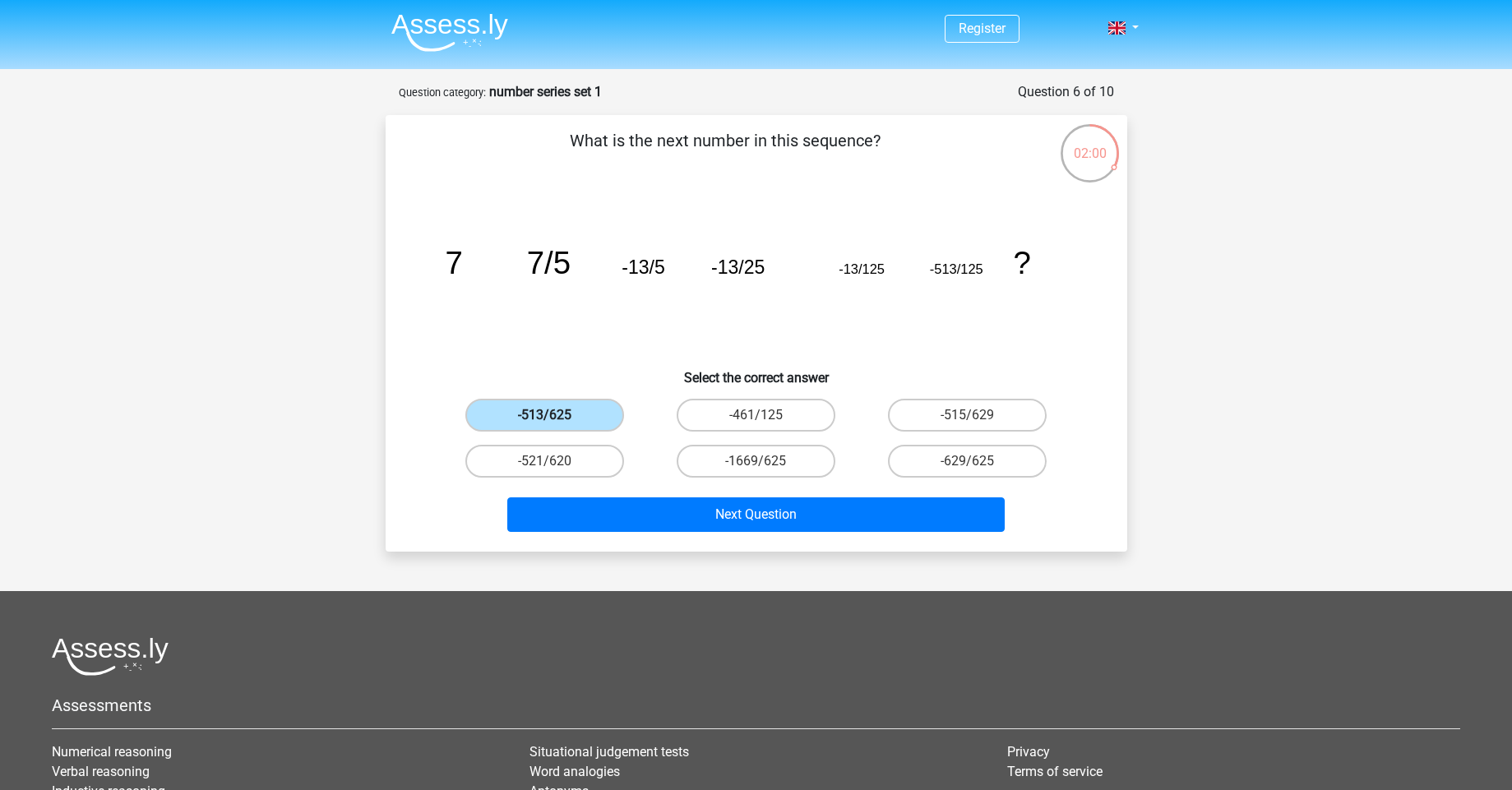
click at [579, 415] on label "-513/625" at bounding box center [545, 415] width 158 height 33
click at [555, 415] on input "-513/625" at bounding box center [549, 420] width 11 height 11
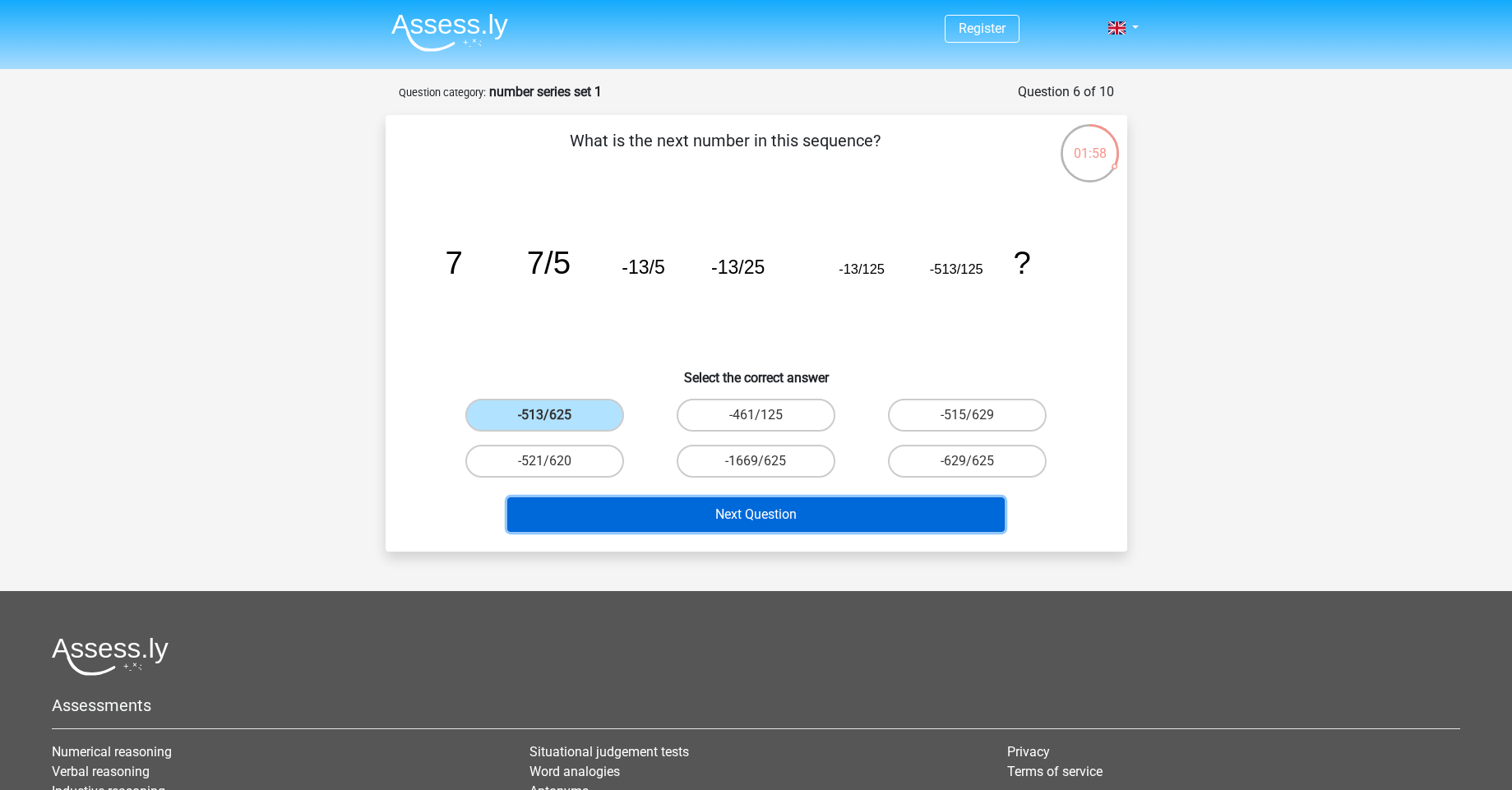
click at [672, 520] on button "Next Question" at bounding box center [755, 515] width 497 height 35
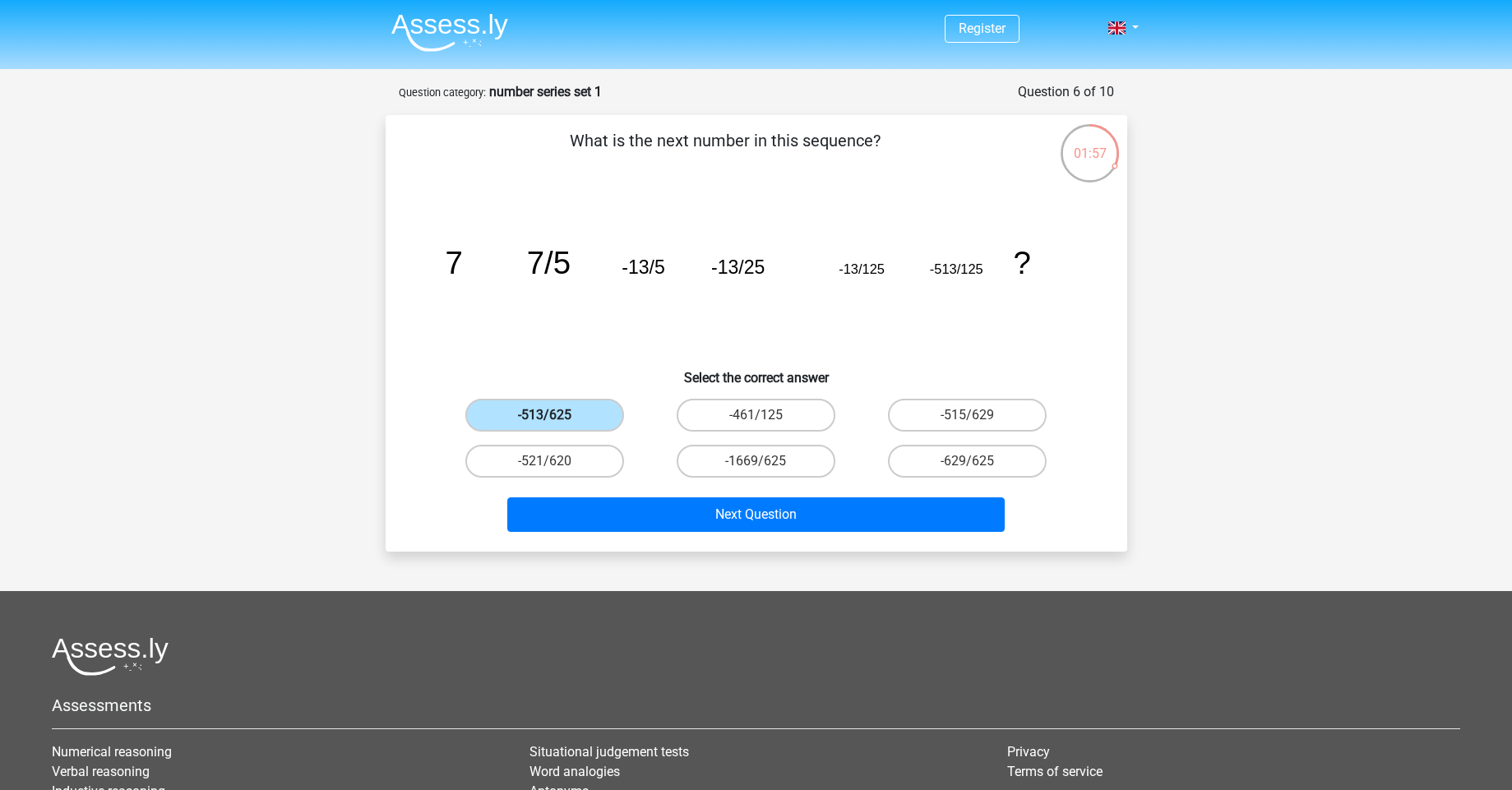
click at [575, 418] on label "-513/625" at bounding box center [545, 415] width 158 height 33
click at [555, 418] on input "-513/625" at bounding box center [549, 420] width 11 height 11
click at [575, 418] on label "-513/625" at bounding box center [545, 415] width 158 height 33
click at [555, 418] on input "-513/625" at bounding box center [549, 420] width 11 height 11
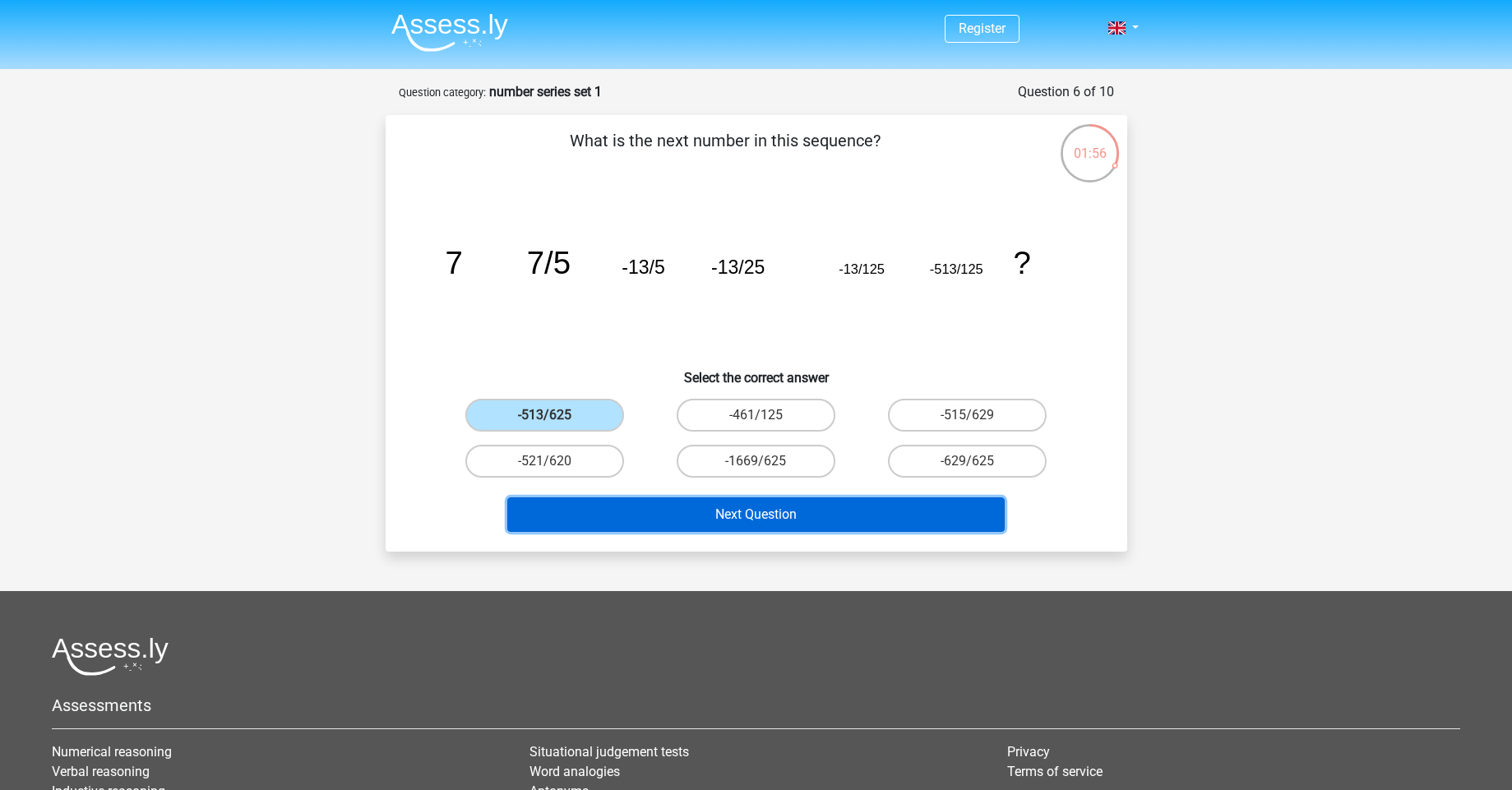
click at [678, 509] on button "Next Question" at bounding box center [755, 515] width 497 height 35
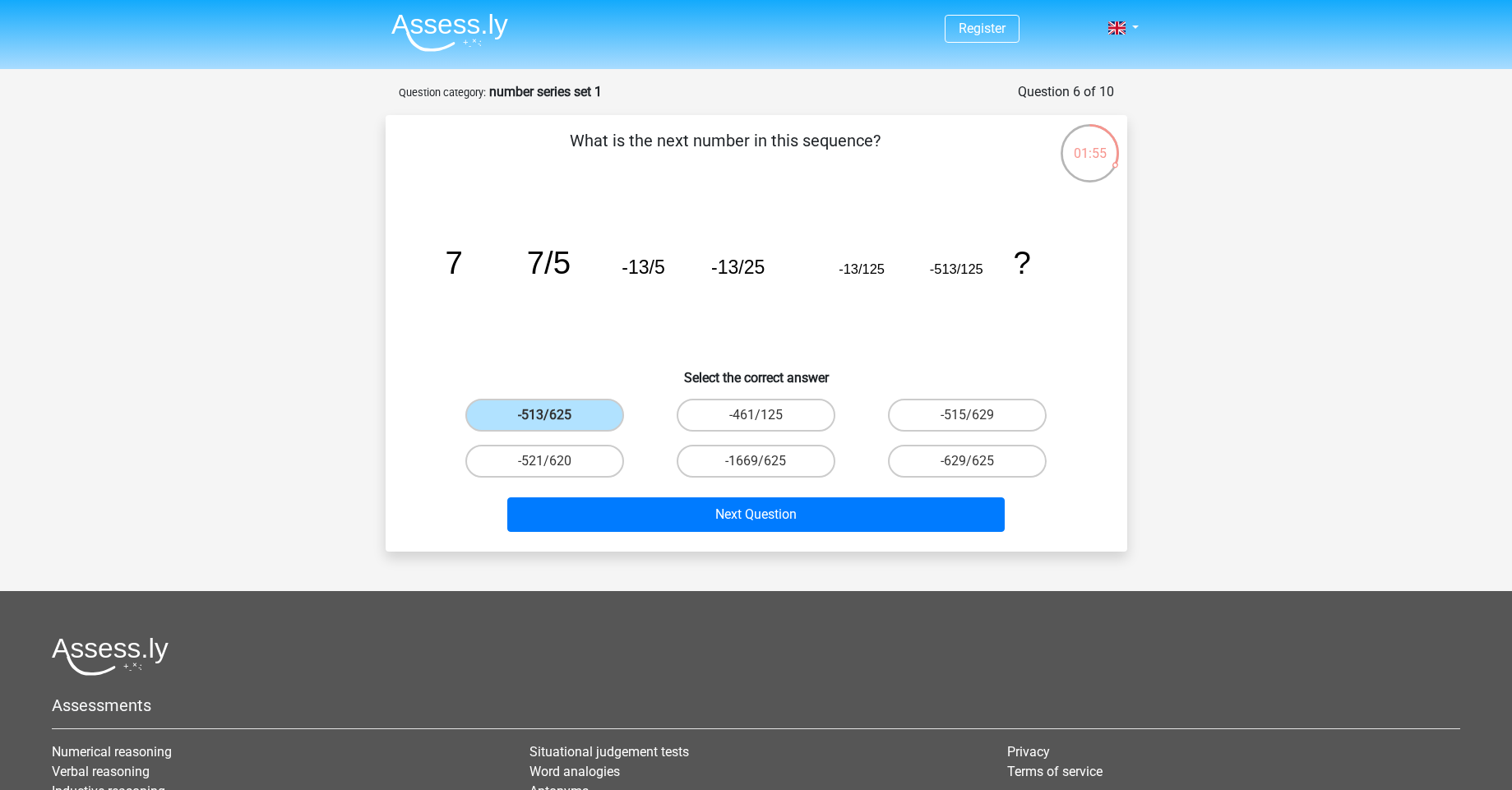
click at [877, 274] on tspan "-13/125" at bounding box center [861, 268] width 46 height 14
click at [741, 416] on label "-461/125" at bounding box center [756, 415] width 158 height 33
click at [755, 416] on input "-461/125" at bounding box center [760, 420] width 11 height 11
radio input "true"
click at [589, 424] on label "-513/625" at bounding box center [545, 415] width 158 height 33
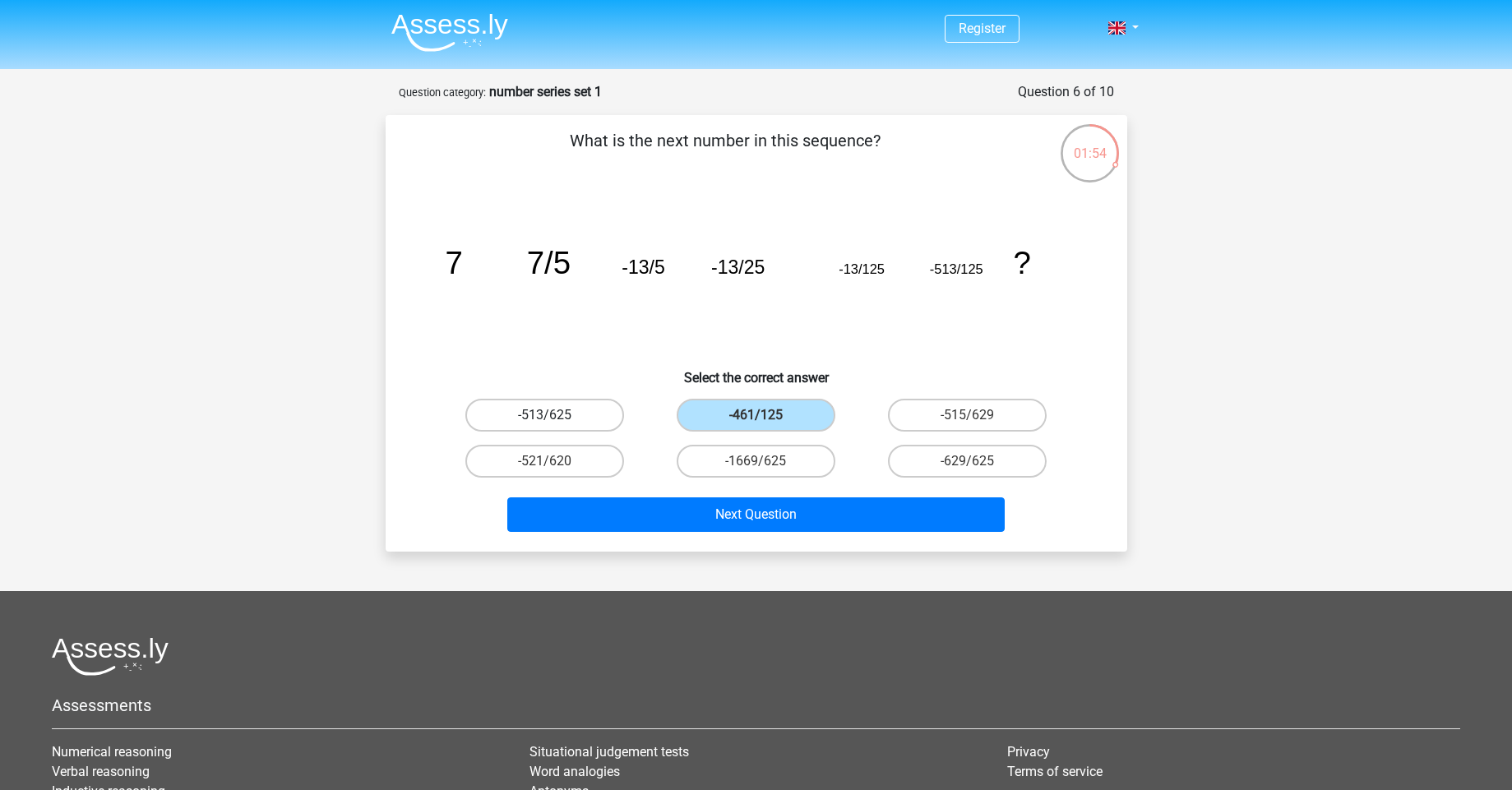
click at [555, 424] on input "-513/625" at bounding box center [549, 420] width 11 height 11
radio input "true"
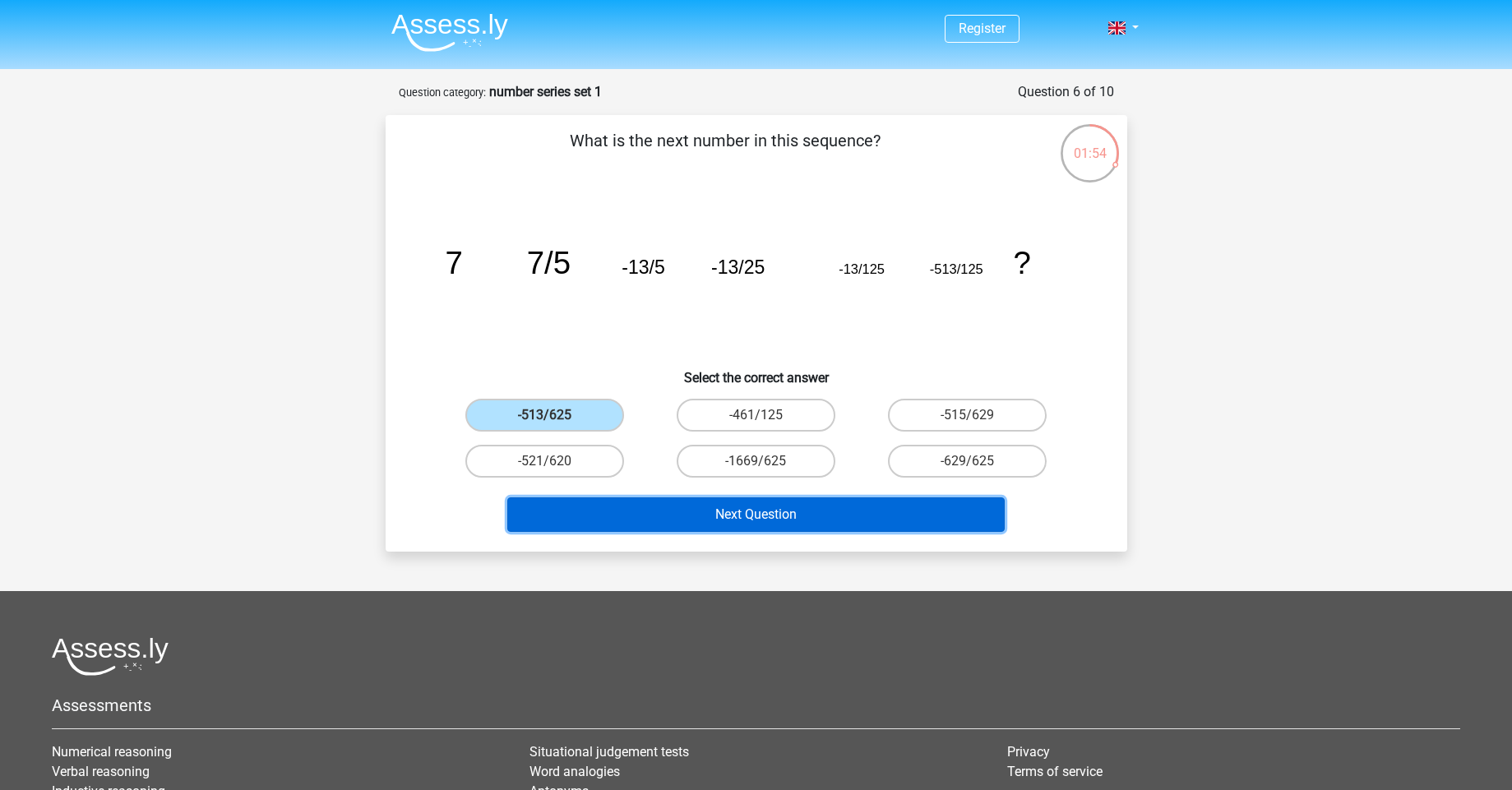
click at [711, 503] on button "Next Question" at bounding box center [755, 515] width 497 height 35
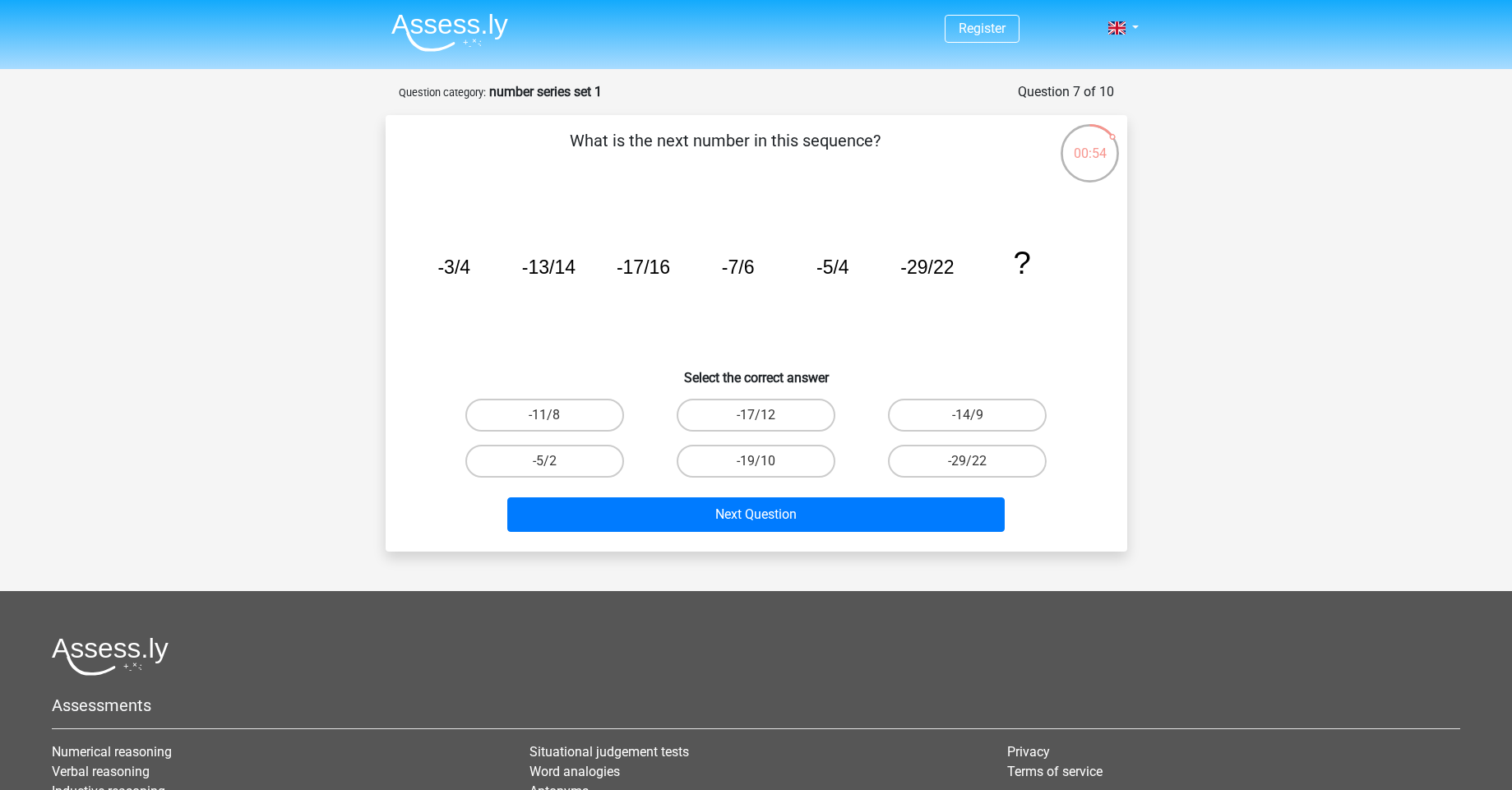
click at [974, 396] on div "-14/9" at bounding box center [966, 415] width 211 height 46
click at [792, 415] on label "-17/12" at bounding box center [756, 415] width 158 height 33
click at [767, 415] on input "-17/12" at bounding box center [760, 420] width 11 height 11
radio input "true"
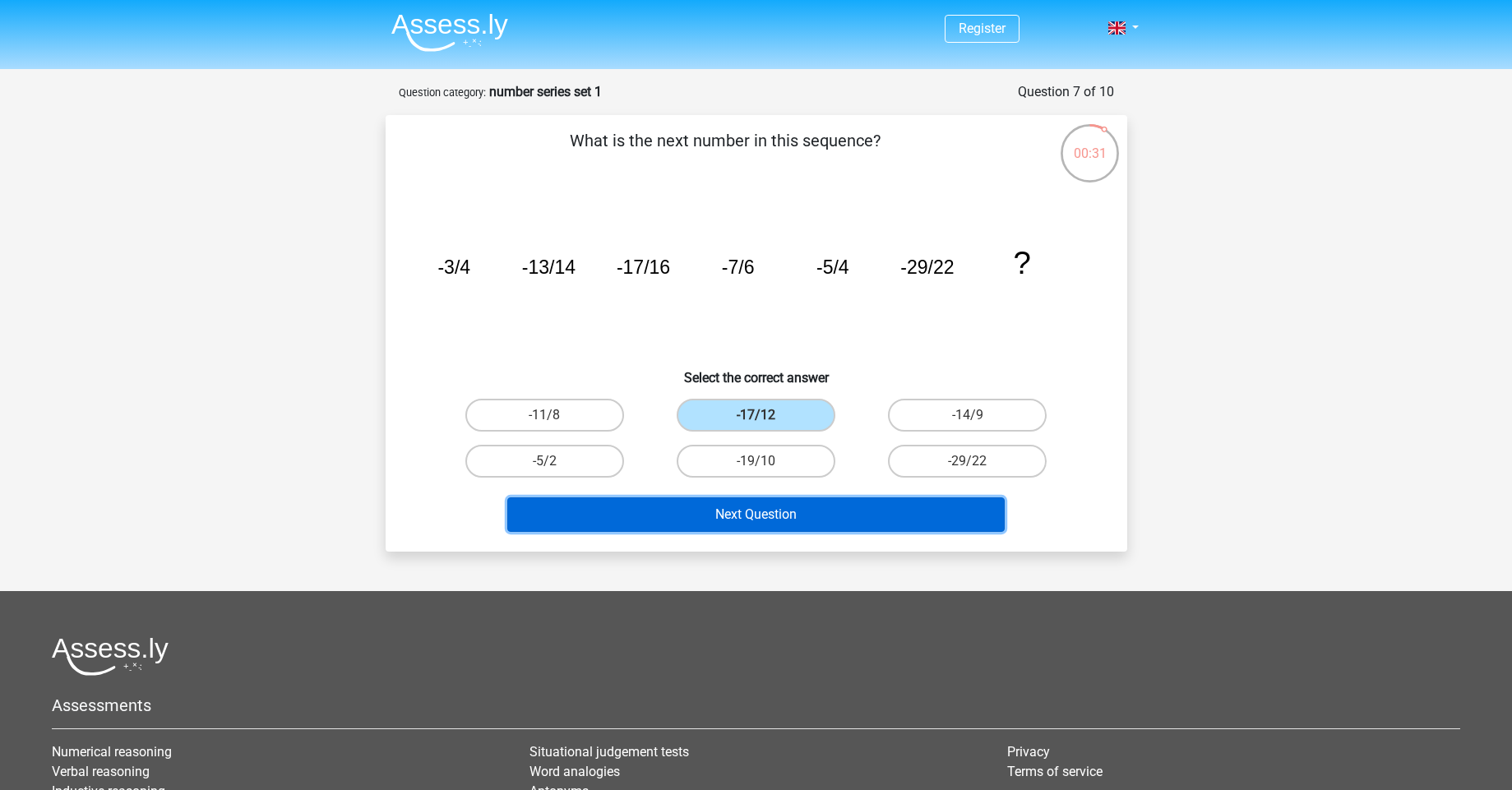
click at [799, 513] on button "Next Question" at bounding box center [755, 515] width 497 height 35
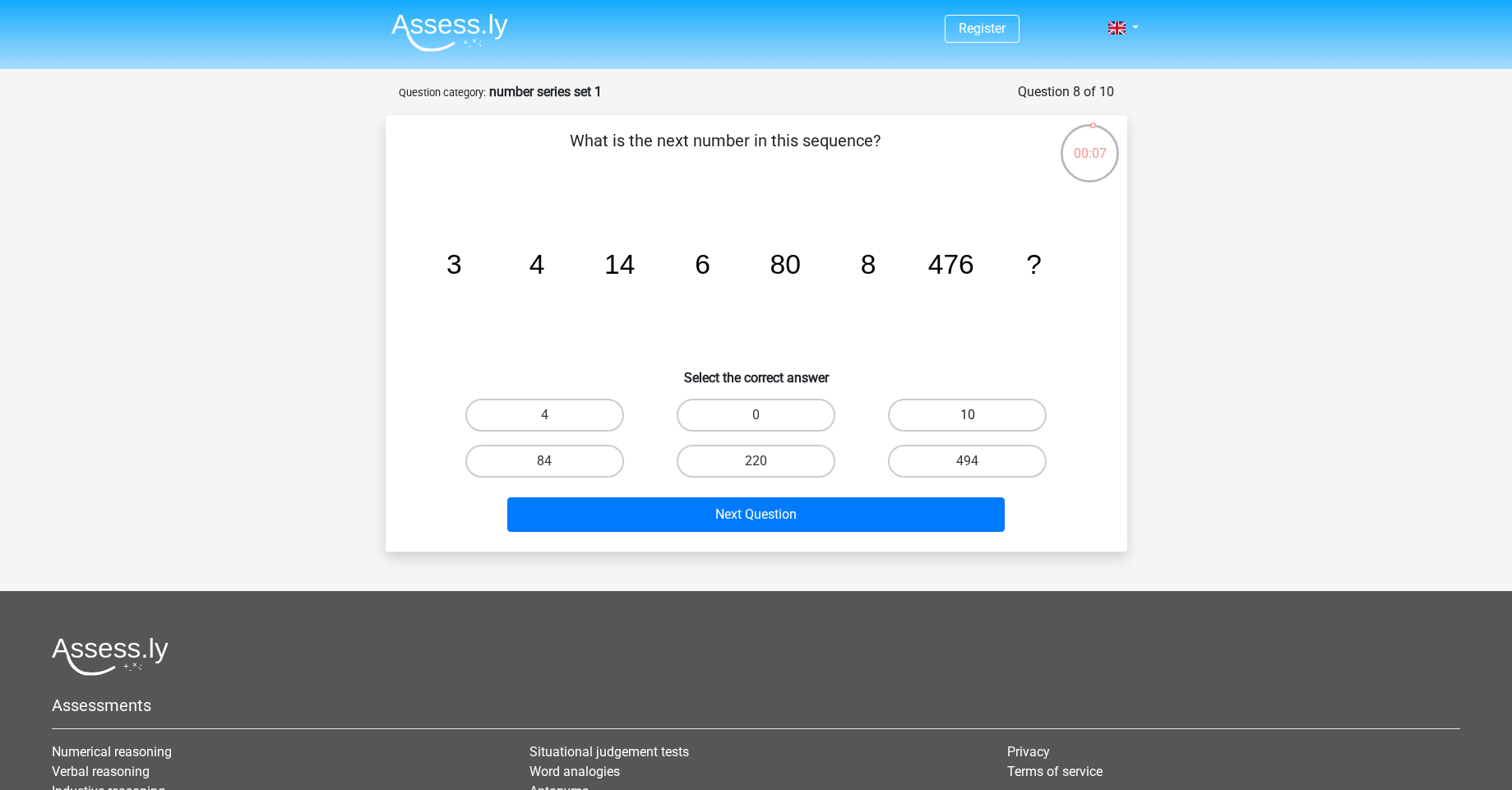
click at [987, 413] on label "10" at bounding box center [967, 415] width 158 height 33
click at [978, 415] on input "10" at bounding box center [972, 420] width 11 height 11
radio input "true"
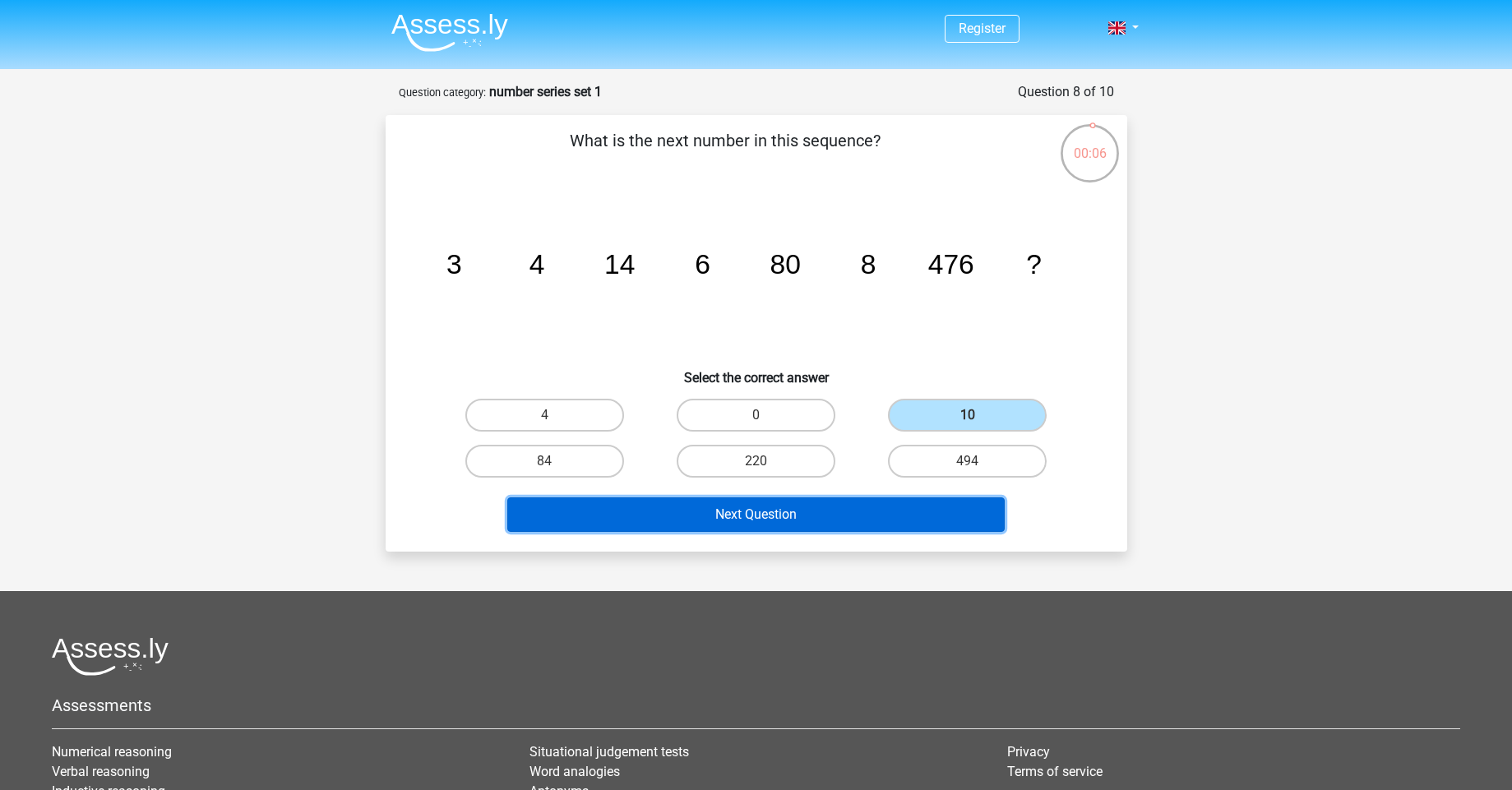
click at [938, 522] on button "Next Question" at bounding box center [755, 515] width 497 height 35
